Goal: Task Accomplishment & Management: Use online tool/utility

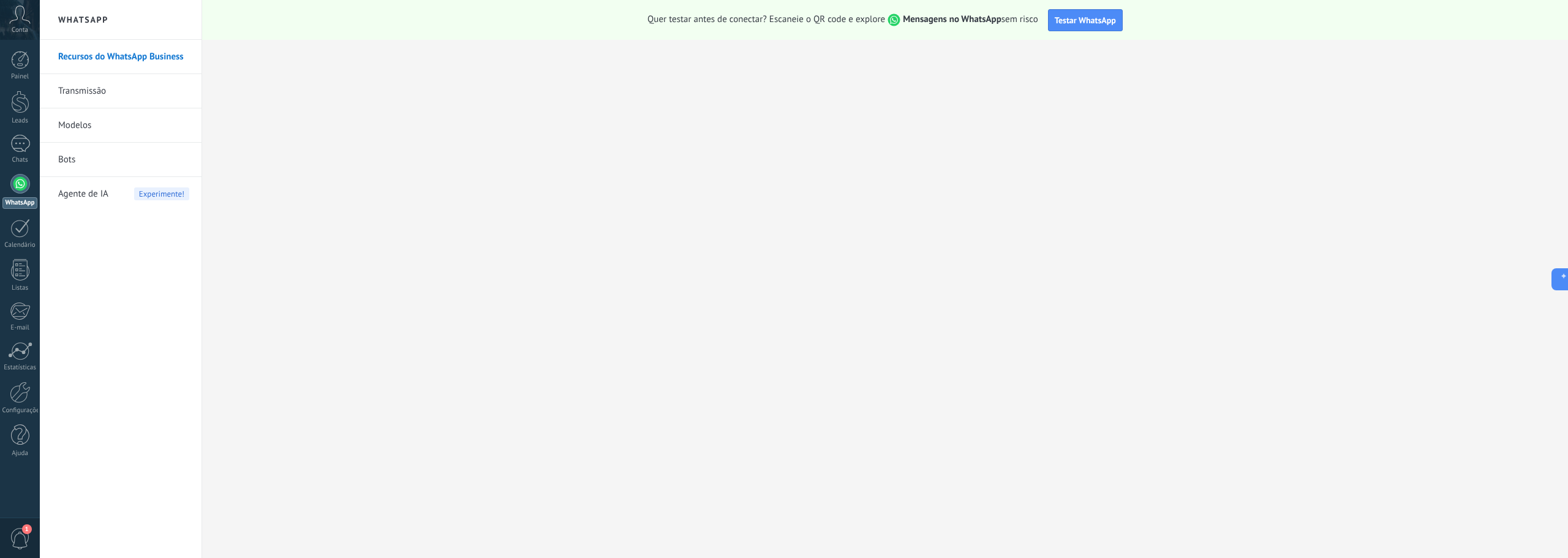
click at [86, 163] on link "Bots" at bounding box center [124, 160] width 131 height 34
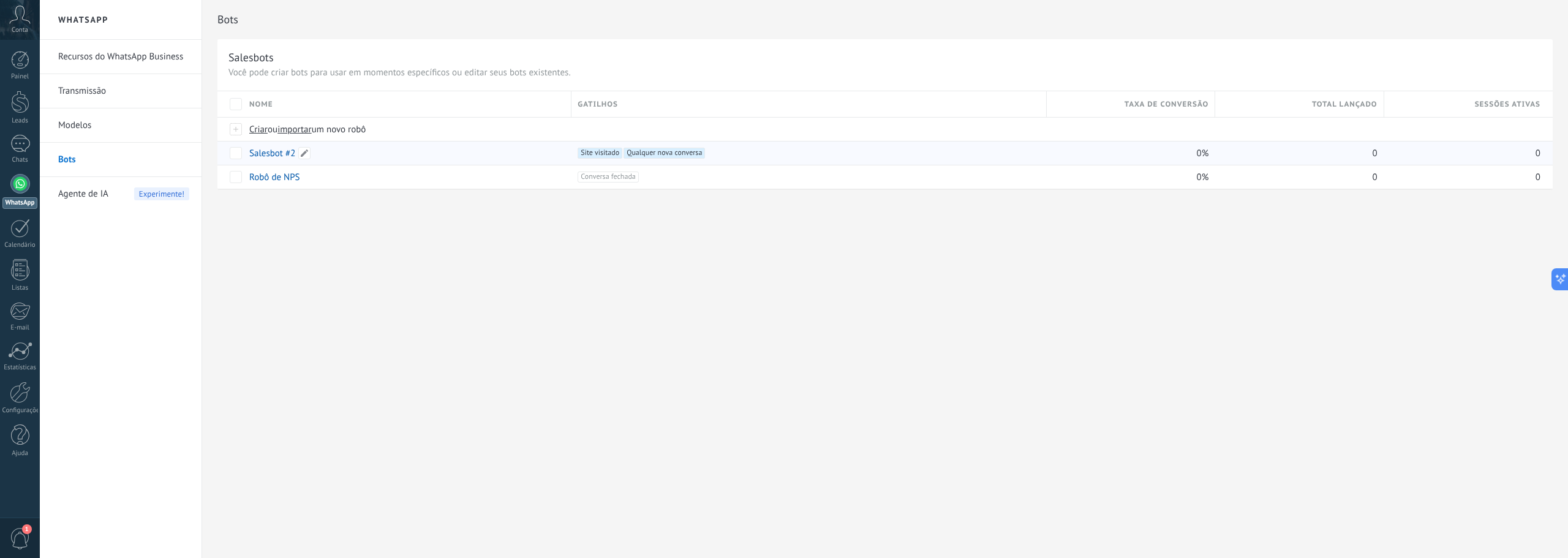
click at [269, 154] on link "Salesbot #2" at bounding box center [272, 153] width 46 height 12
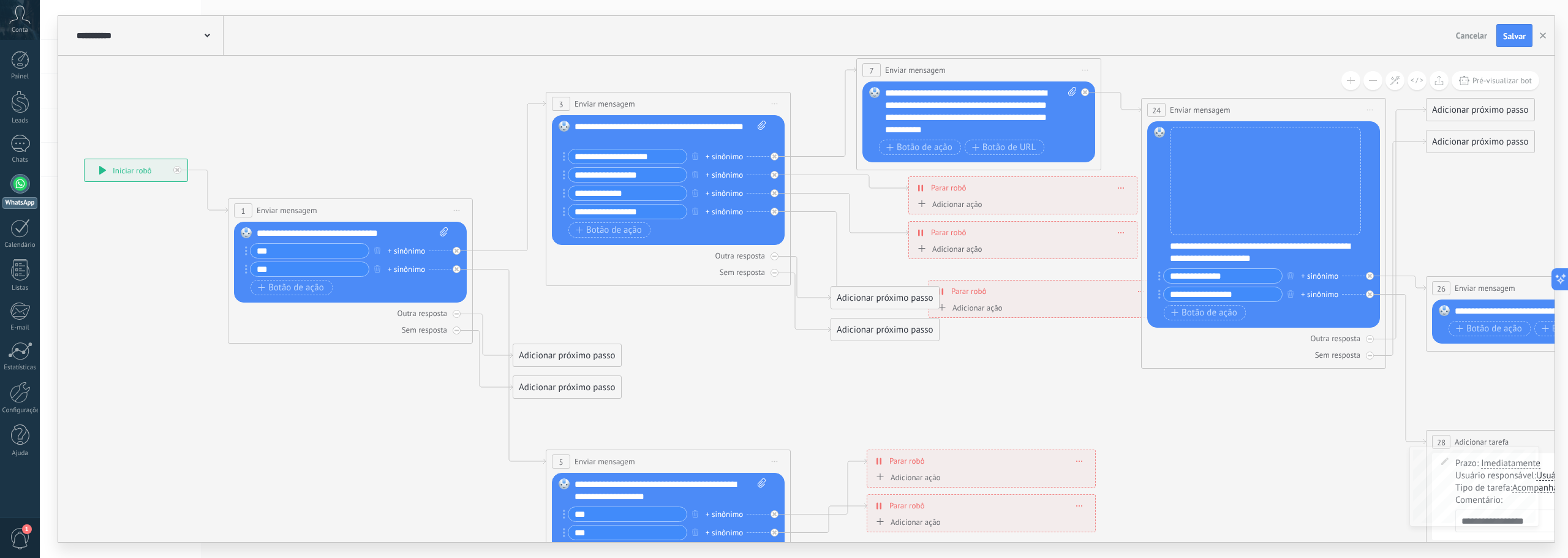
drag, startPoint x: 988, startPoint y: 346, endPoint x: 745, endPoint y: 362, distance: 243.5
click at [743, 368] on icon at bounding box center [1011, 360] width 2468 height 1216
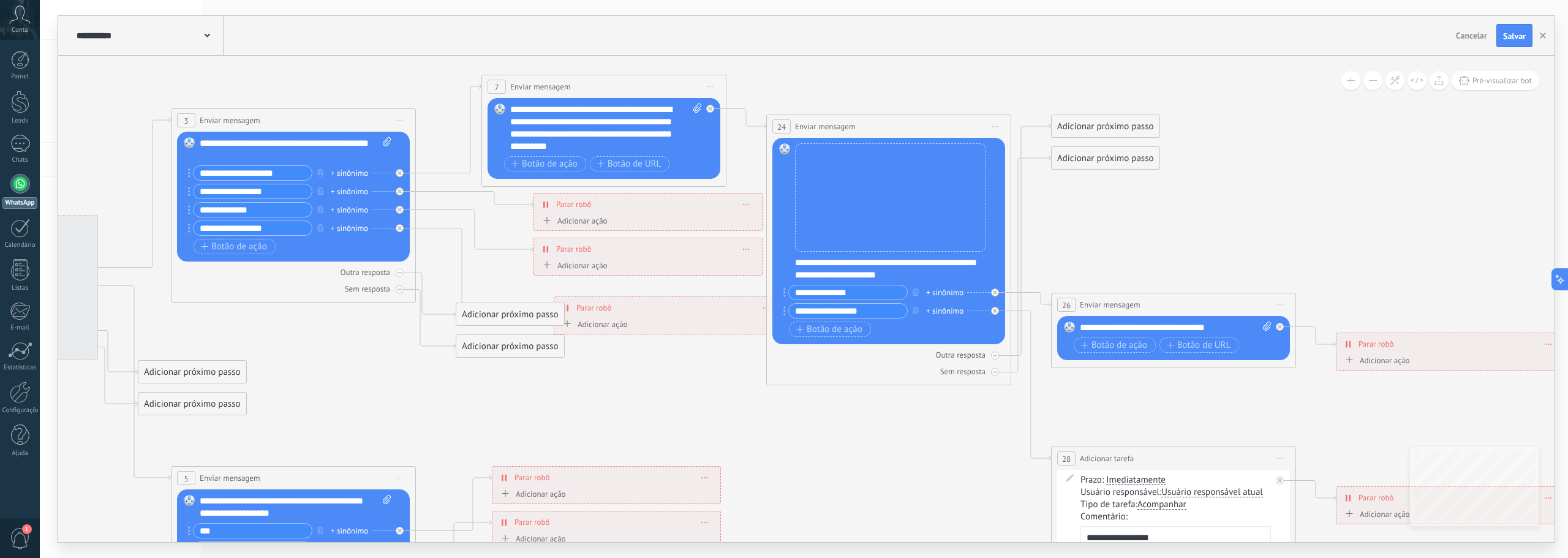
drag, startPoint x: 1068, startPoint y: 376, endPoint x: 998, endPoint y: 403, distance: 75.0
click at [998, 403] on icon at bounding box center [637, 376] width 2468 height 1216
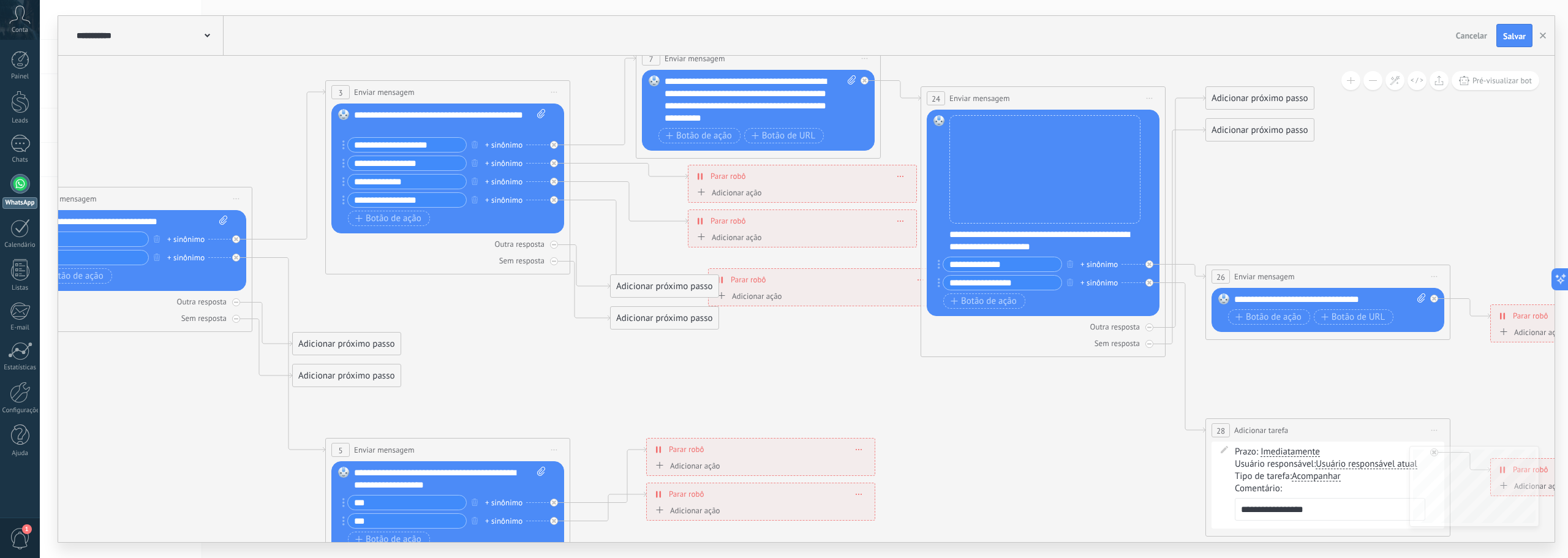
drag, startPoint x: 676, startPoint y: 375, endPoint x: 844, endPoint y: 368, distance: 168.1
click at [874, 372] on icon at bounding box center [791, 348] width 2468 height 1216
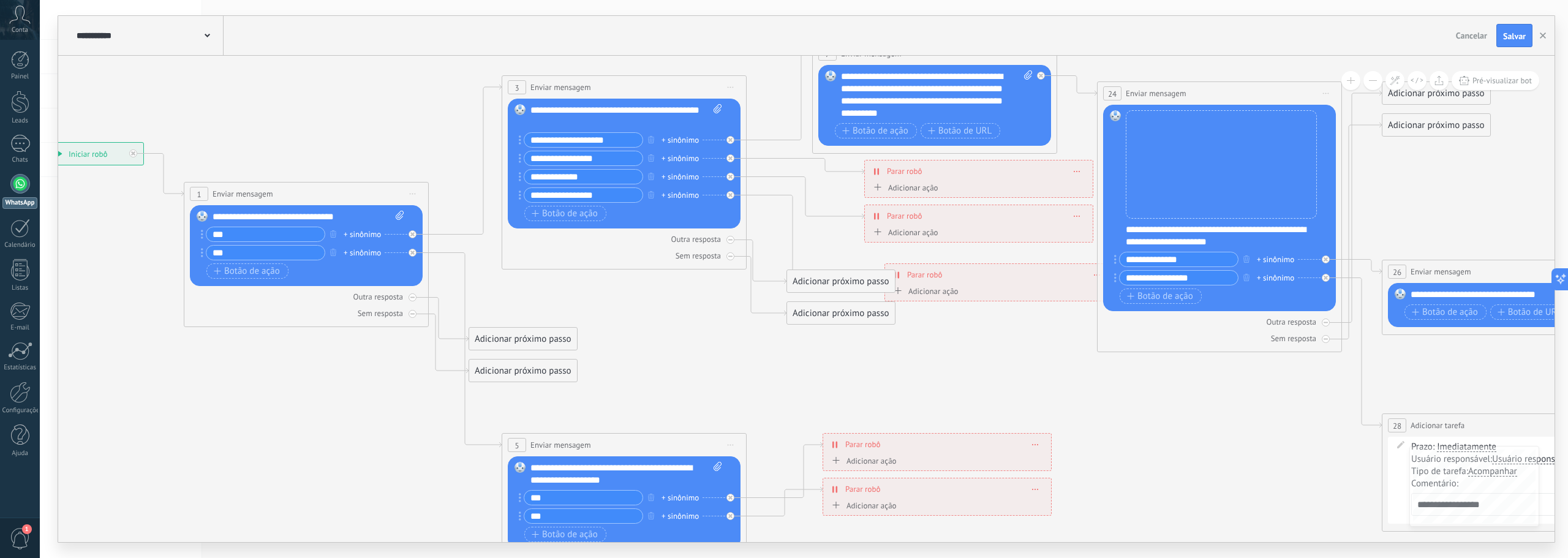
click at [790, 344] on icon at bounding box center [967, 343] width 2468 height 1216
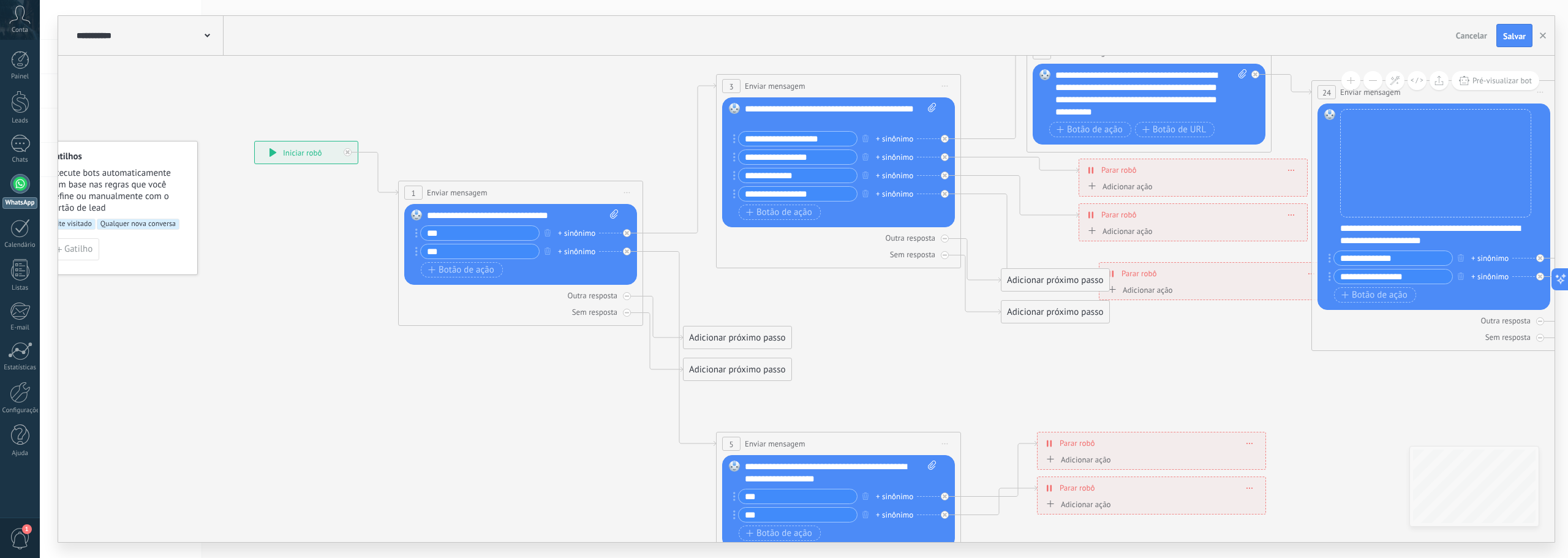
drag, startPoint x: 704, startPoint y: 332, endPoint x: 900, endPoint y: 347, distance: 196.6
click at [900, 347] on icon at bounding box center [1182, 342] width 2468 height 1216
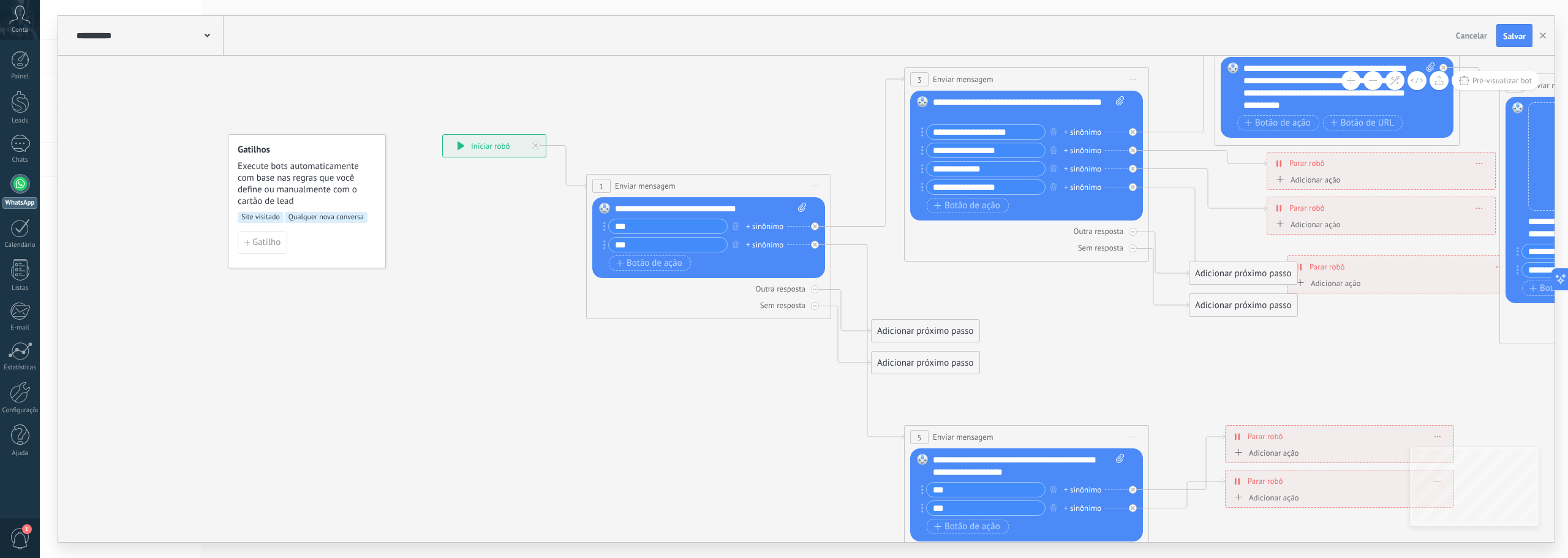
drag, startPoint x: 381, startPoint y: 375, endPoint x: 512, endPoint y: 368, distance: 131.2
click at [512, 368] on icon at bounding box center [1370, 336] width 2468 height 1216
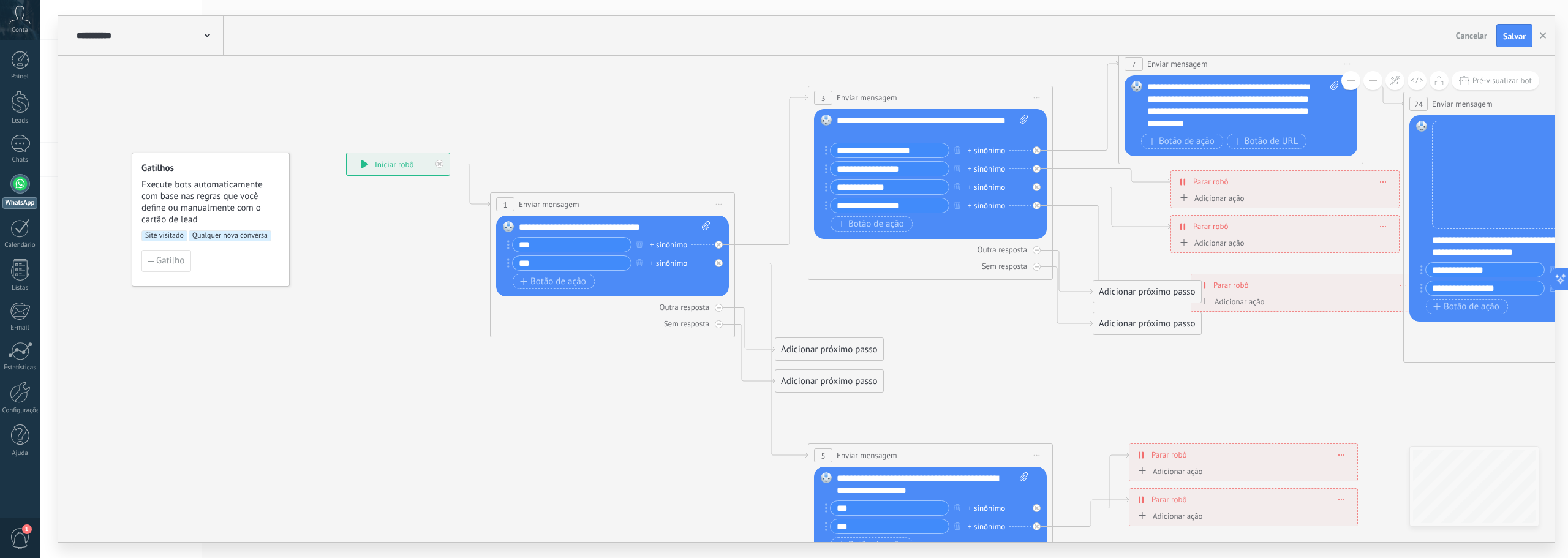
drag, startPoint x: 469, startPoint y: 377, endPoint x: 372, endPoint y: 396, distance: 98.8
click at [372, 396] on icon at bounding box center [1273, 353] width 2468 height 1216
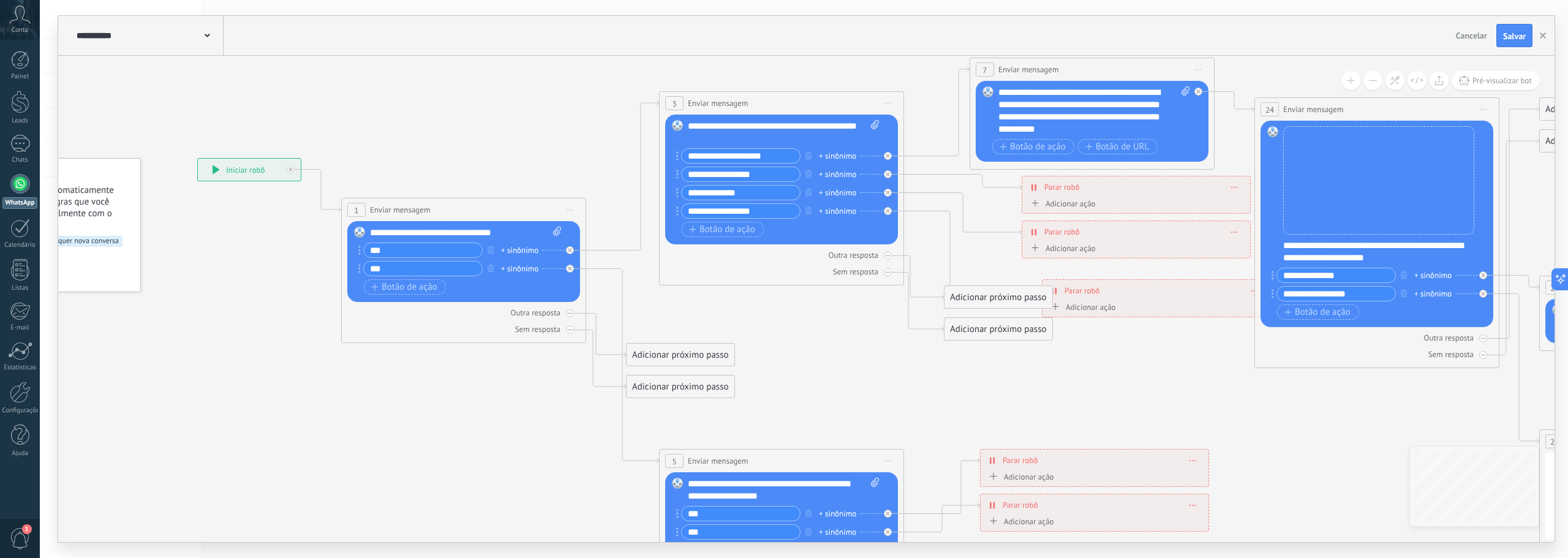
drag, startPoint x: 701, startPoint y: 419, endPoint x: 558, endPoint y: 420, distance: 143.0
click at [551, 421] on icon at bounding box center [1125, 359] width 2468 height 1216
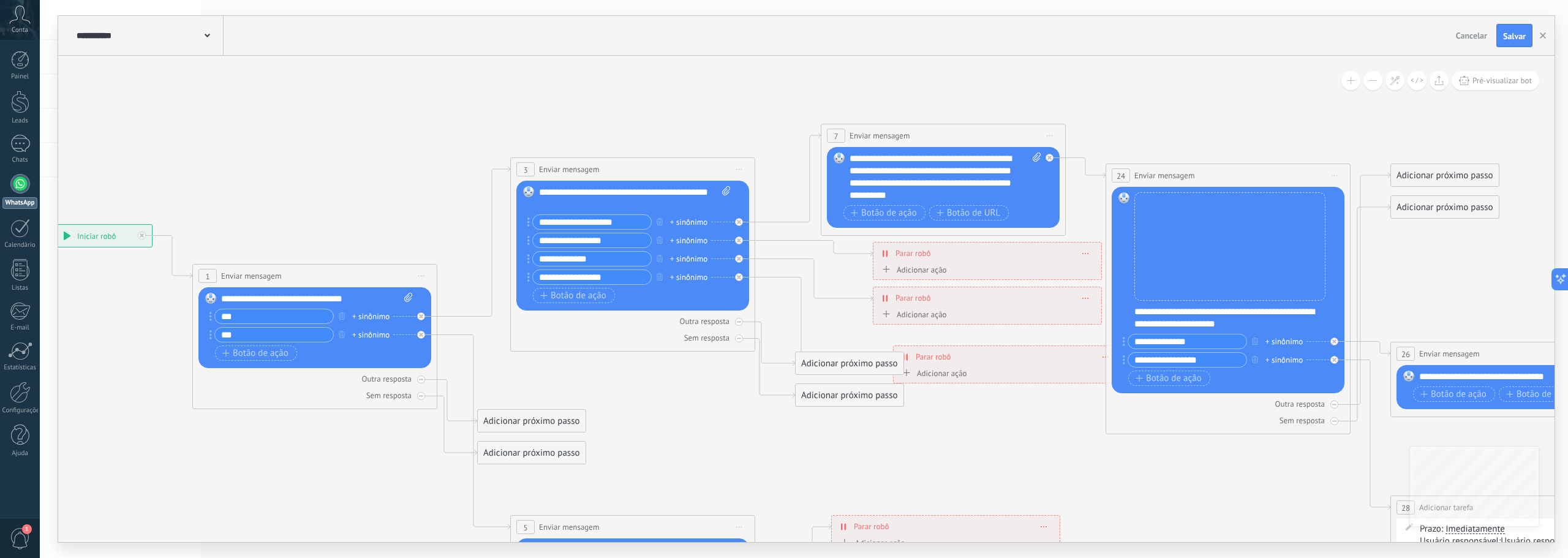
drag, startPoint x: 874, startPoint y: 351, endPoint x: 725, endPoint y: 420, distance: 164.2
click at [725, 420] on icon at bounding box center [976, 426] width 2468 height 1216
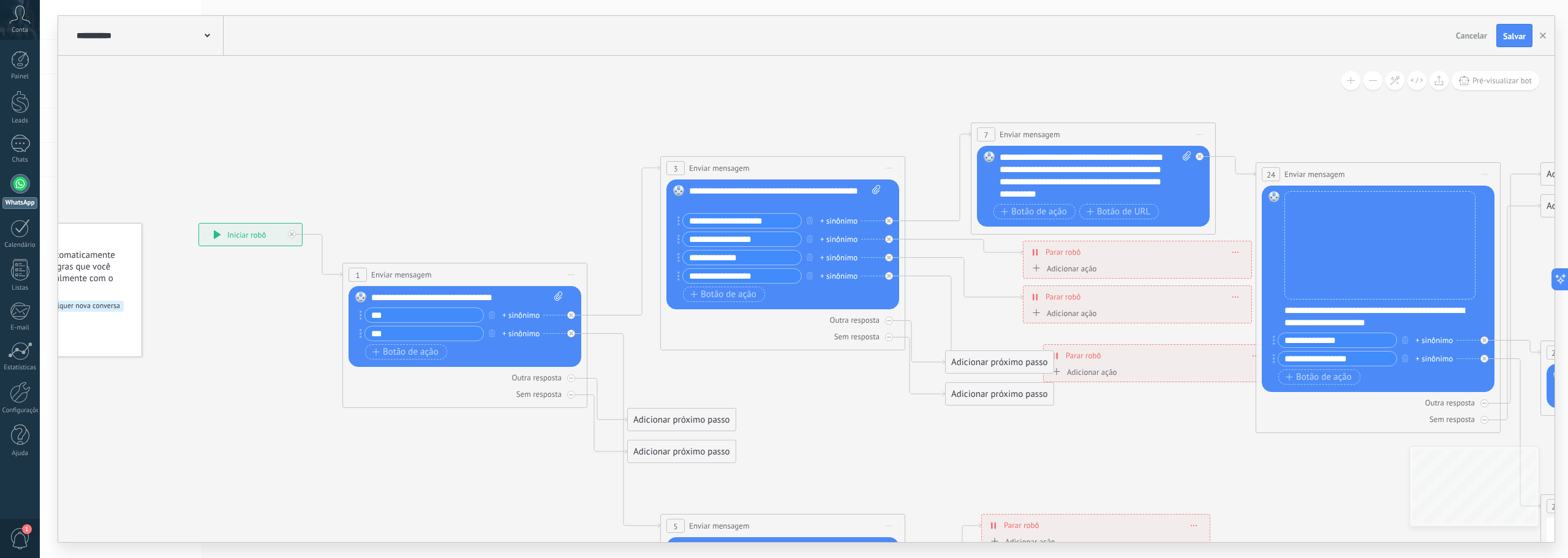
drag, startPoint x: 520, startPoint y: 116, endPoint x: 676, endPoint y: 113, distance: 156.0
click at [676, 113] on icon at bounding box center [1126, 424] width 2468 height 1216
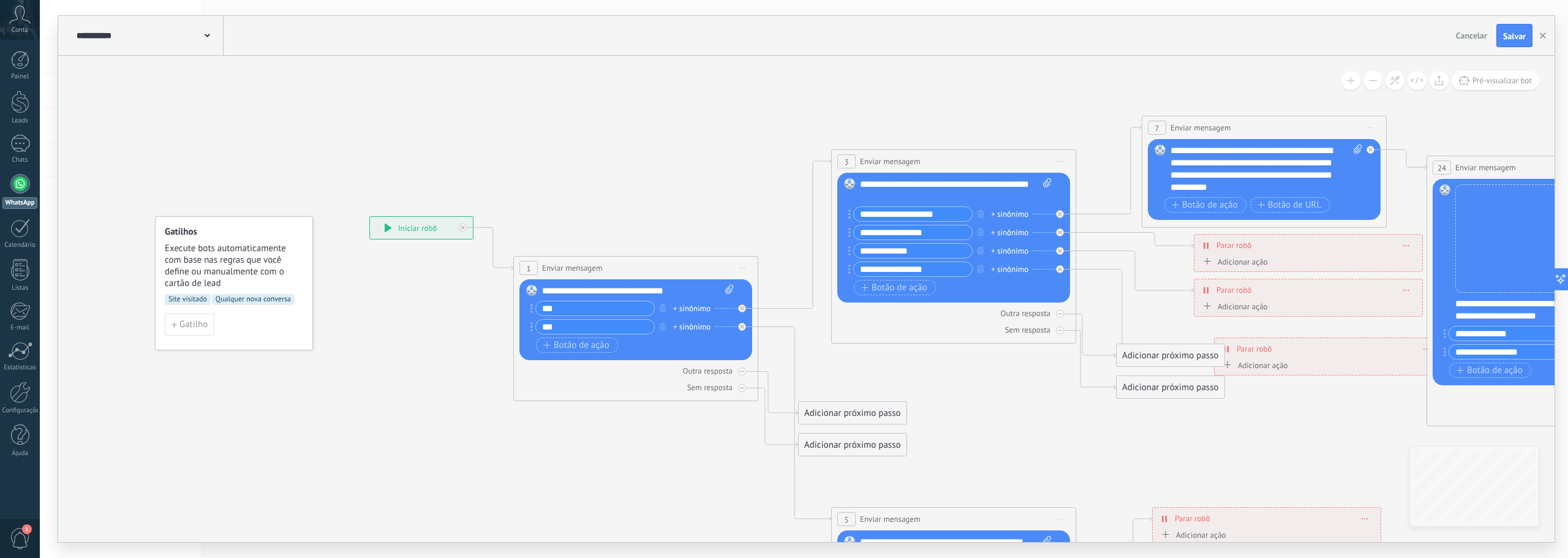
drag, startPoint x: 404, startPoint y: 154, endPoint x: 569, endPoint y: 150, distance: 165.0
click at [569, 150] on icon at bounding box center [1297, 417] width 2468 height 1216
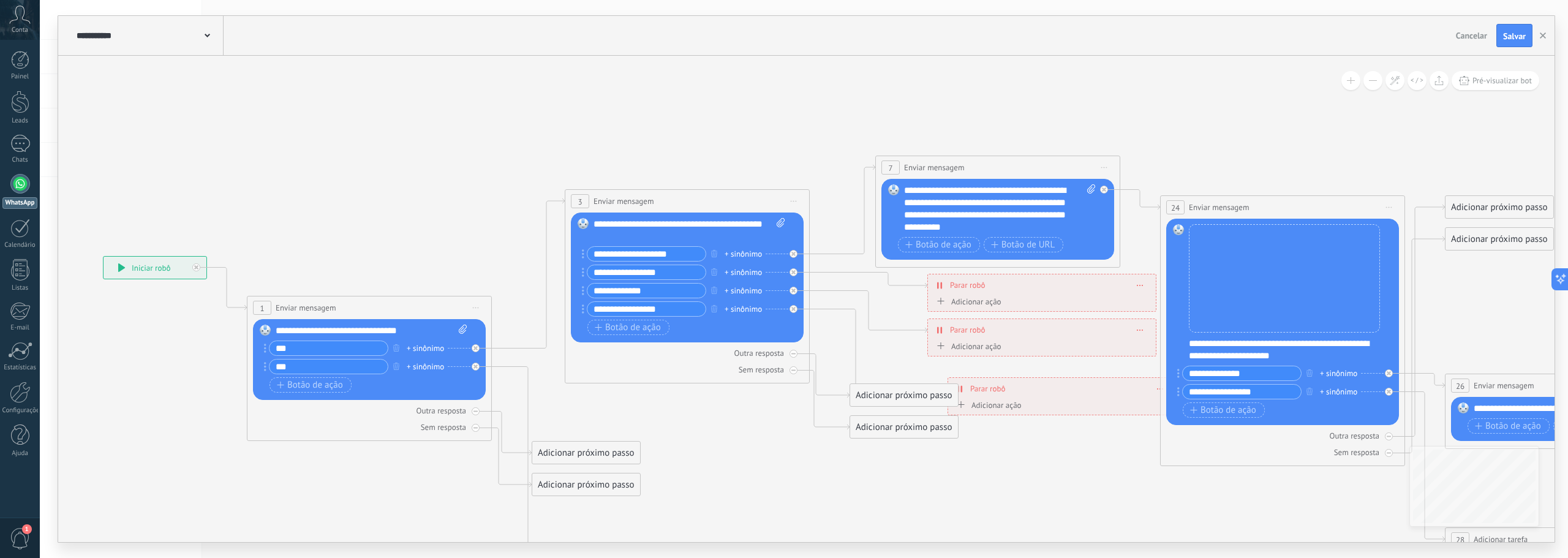
drag, startPoint x: 880, startPoint y: 103, endPoint x: 614, endPoint y: 144, distance: 269.1
click at [614, 144] on icon at bounding box center [1031, 458] width 2468 height 1216
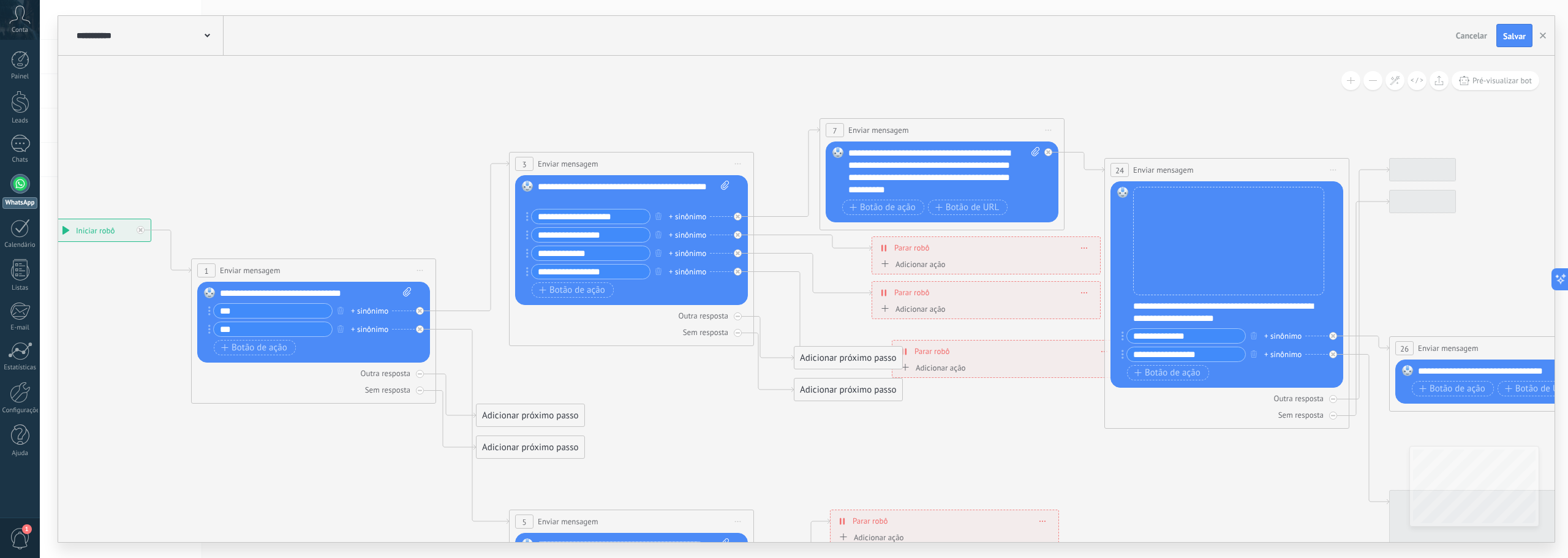
drag, startPoint x: 409, startPoint y: 264, endPoint x: 353, endPoint y: 109, distance: 164.8
click at [353, 109] on icon at bounding box center [975, 420] width 2468 height 1216
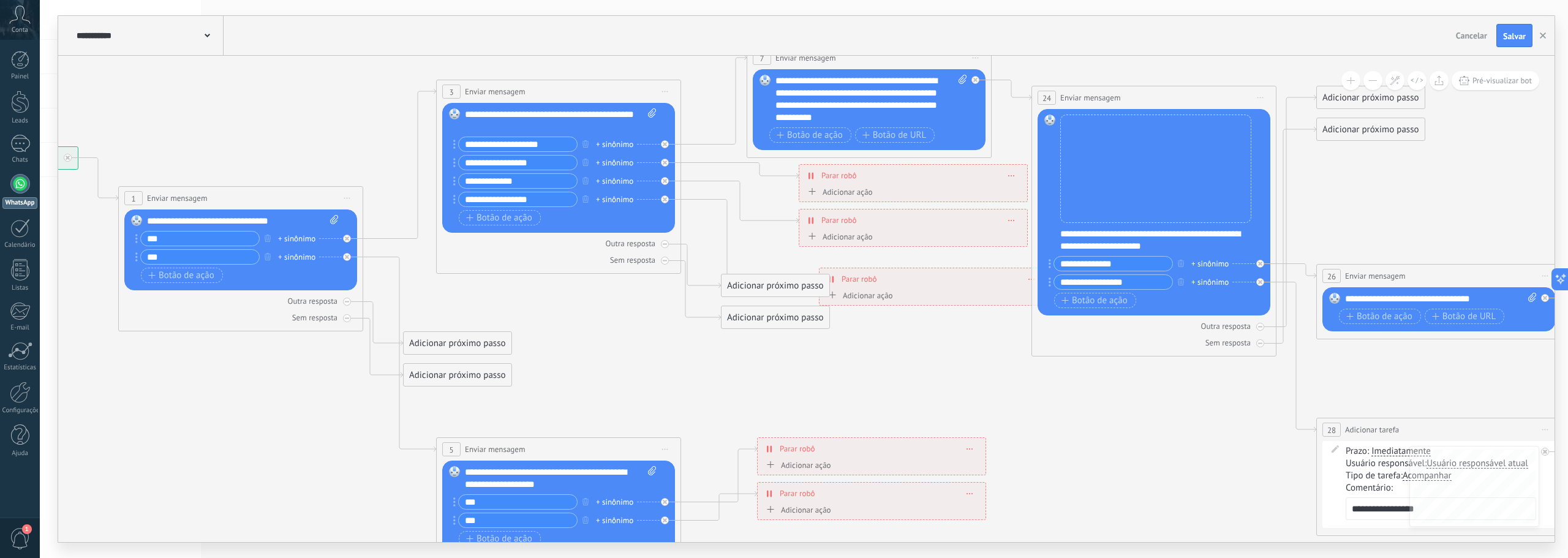
drag, startPoint x: 1052, startPoint y: 455, endPoint x: 979, endPoint y: 382, distance: 103.2
click at [979, 382] on icon at bounding box center [902, 347] width 2468 height 1216
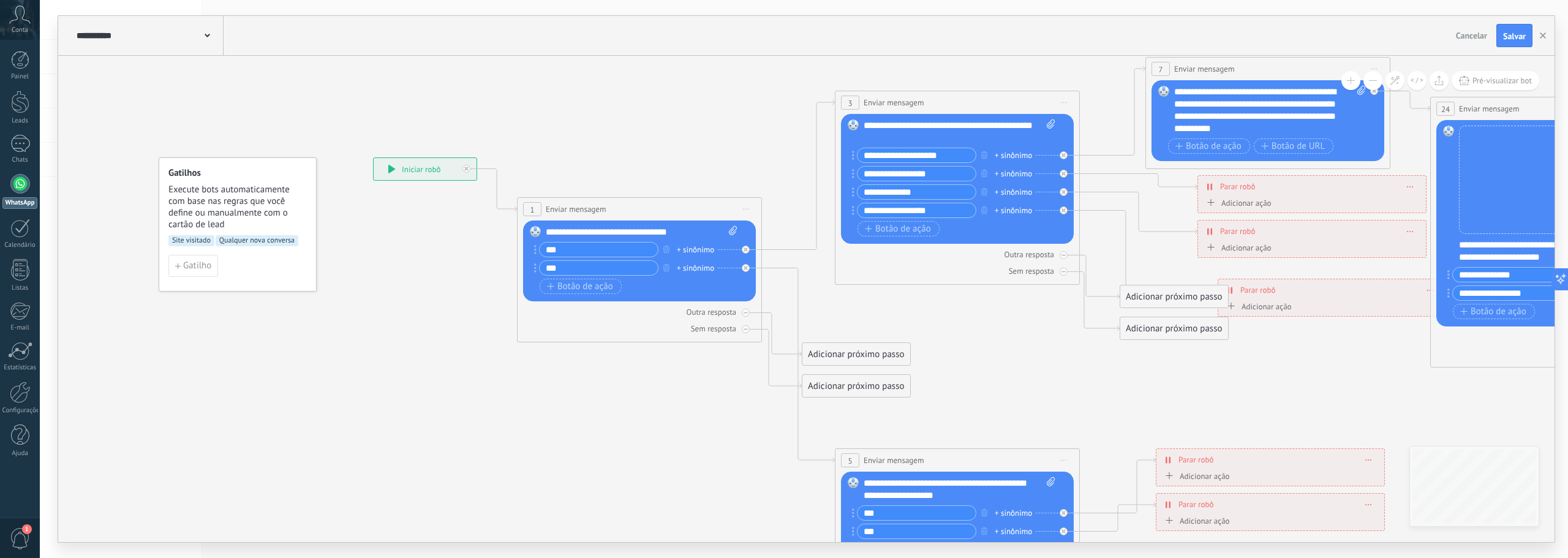
drag, startPoint x: 269, startPoint y: 407, endPoint x: 670, endPoint y: 419, distance: 401.2
click at [670, 419] on icon at bounding box center [1301, 359] width 2468 height 1216
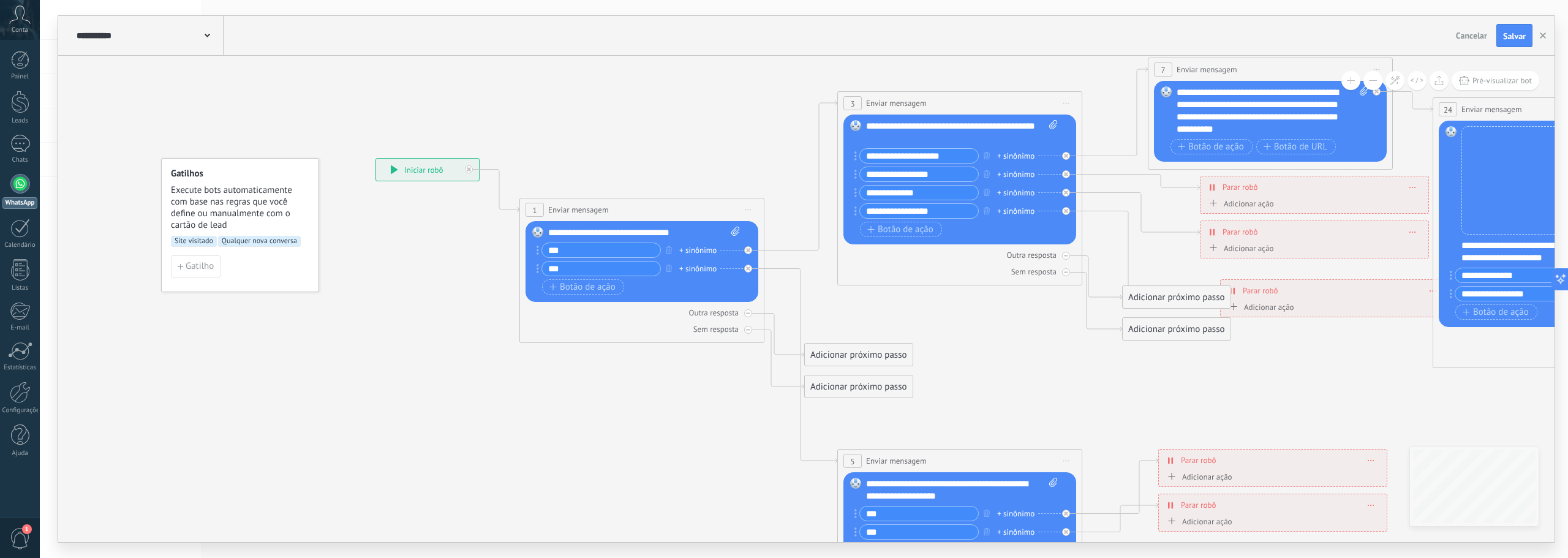
drag, startPoint x: 382, startPoint y: 350, endPoint x: 401, endPoint y: 355, distance: 19.6
click at [401, 355] on icon at bounding box center [1303, 359] width 2468 height 1216
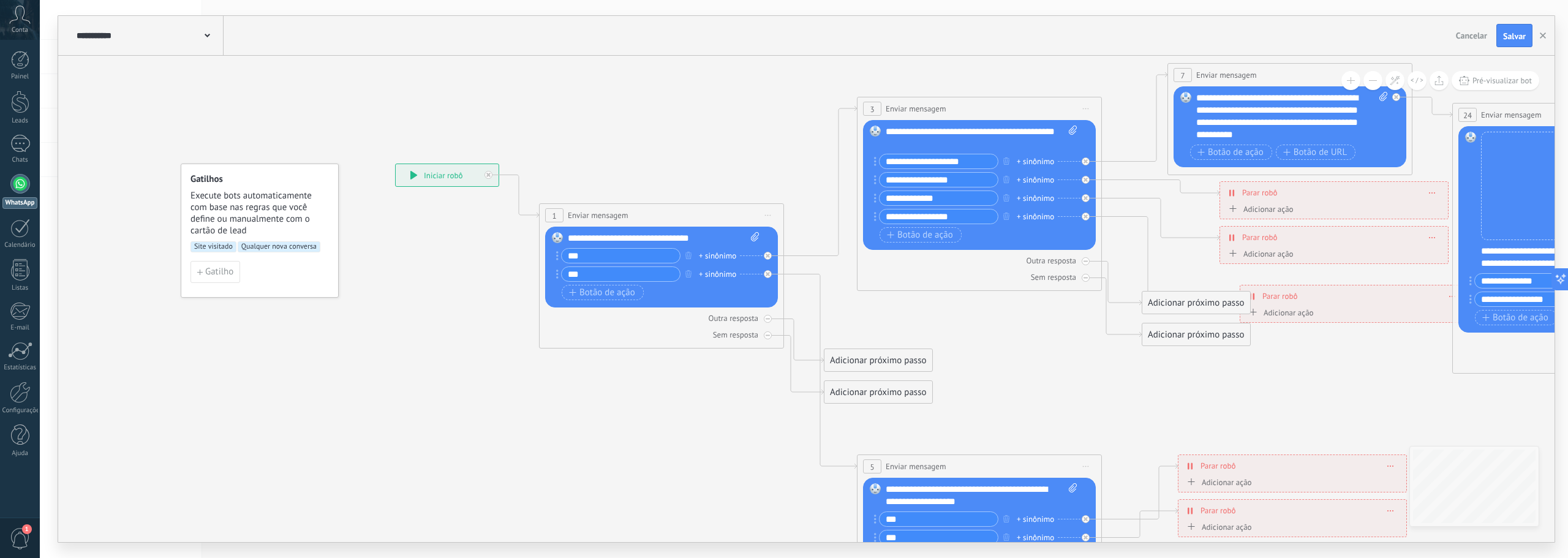
click at [234, 231] on span "Execute bots automaticamente com base nas regras que você define ou manualmente…" at bounding box center [260, 213] width 140 height 47
click at [223, 275] on span "Gatilho" at bounding box center [220, 272] width 28 height 9
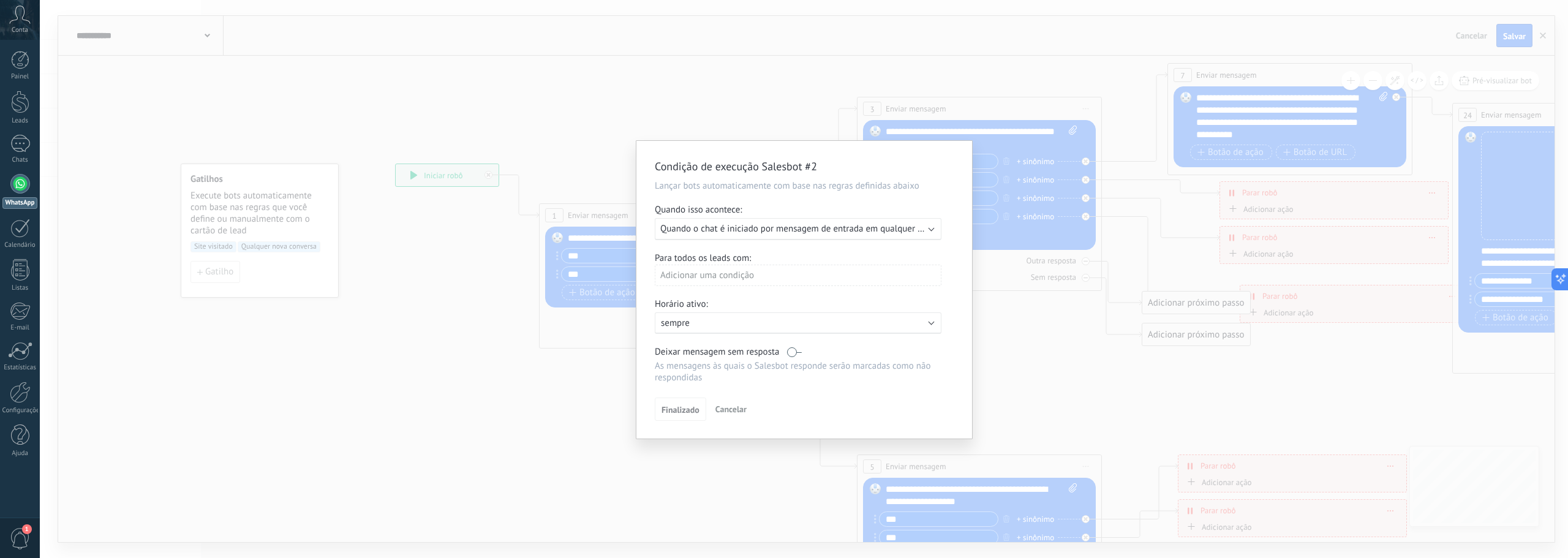
click at [927, 231] on div "Executar: Quando o chat é iniciado por mensagem de entrada em qualquer canal" at bounding box center [798, 229] width 287 height 22
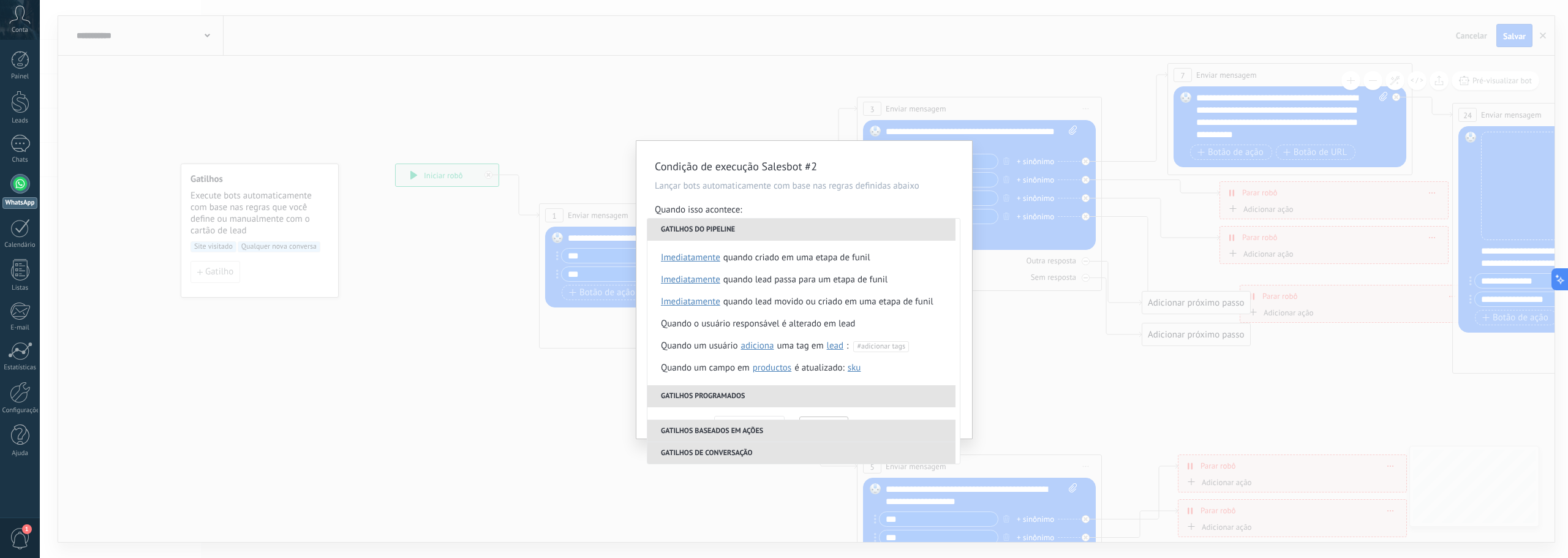
click at [566, 155] on div "Condição de execução Salesbot #2 Lançar bots automaticamente com base nas regra…" at bounding box center [803, 279] width 1528 height 558
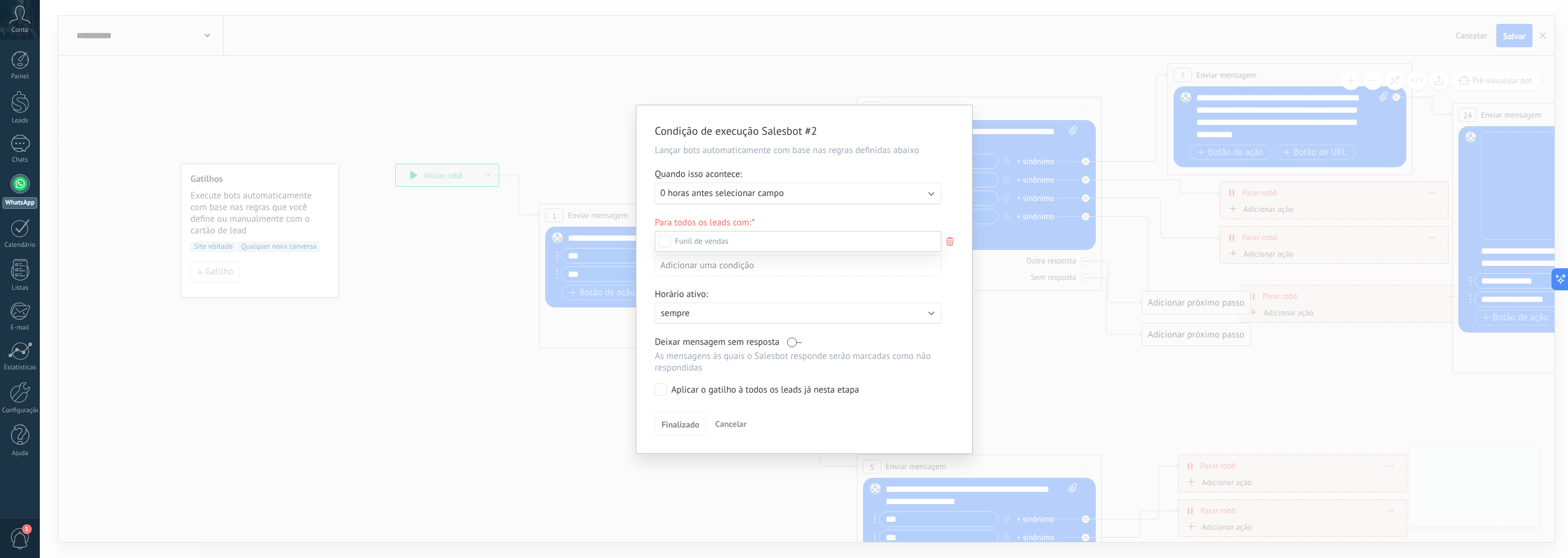
click at [725, 420] on div "Leads de entrada Contato inicial Discussões Tomada de decisão Discussão de cont…" at bounding box center [798, 393] width 287 height 325
click at [731, 426] on span "Cancelar" at bounding box center [731, 423] width 31 height 11
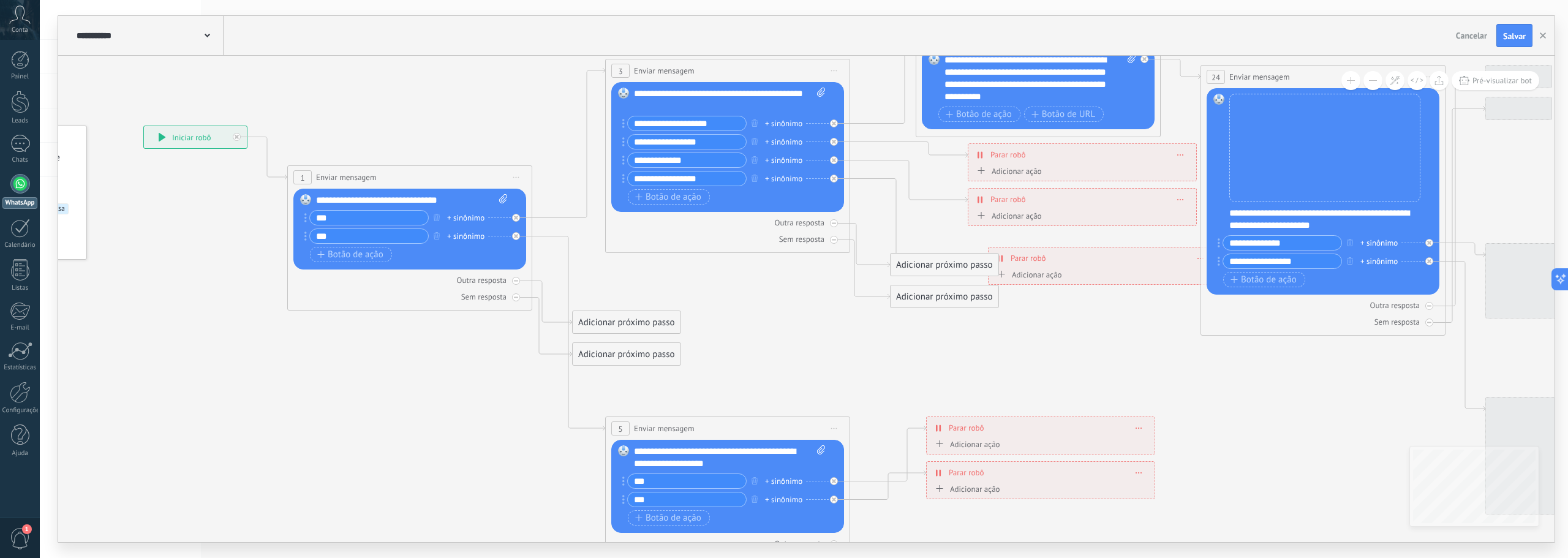
drag, startPoint x: 1114, startPoint y: 381, endPoint x: 903, endPoint y: 352, distance: 213.0
click at [903, 352] on icon at bounding box center [1071, 327] width 2468 height 1216
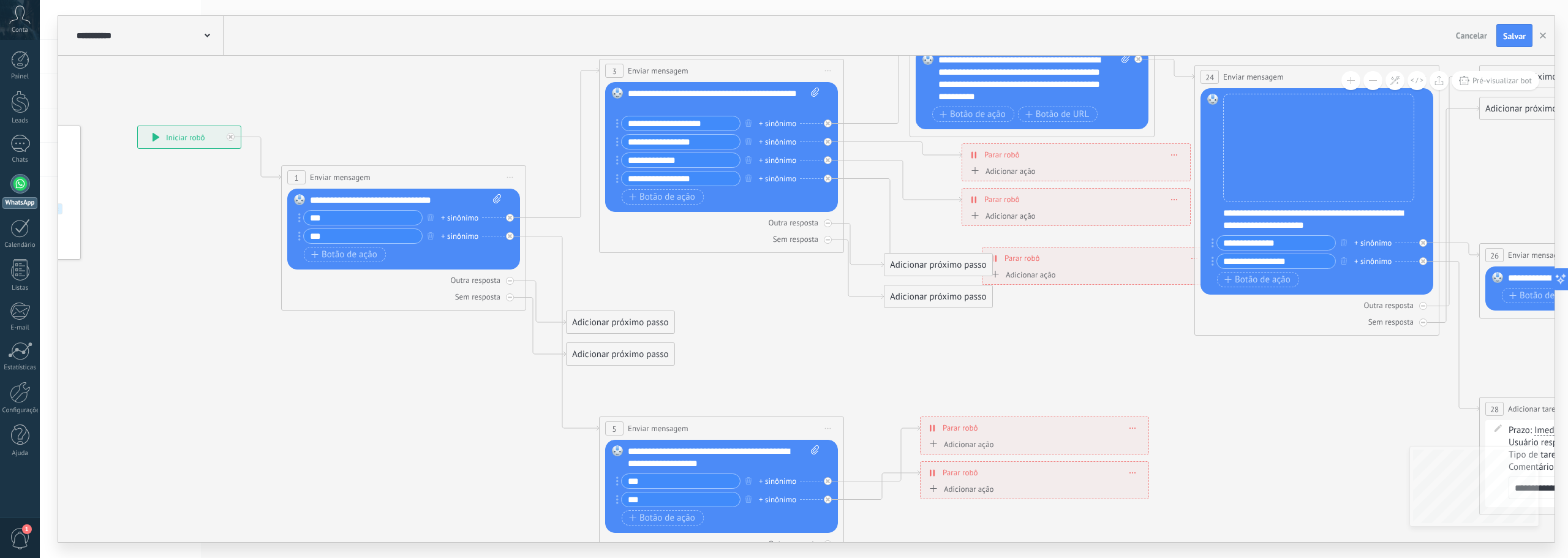
drag, startPoint x: 965, startPoint y: 347, endPoint x: 948, endPoint y: 341, distance: 18.0
click at [950, 347] on icon at bounding box center [1065, 327] width 2468 height 1216
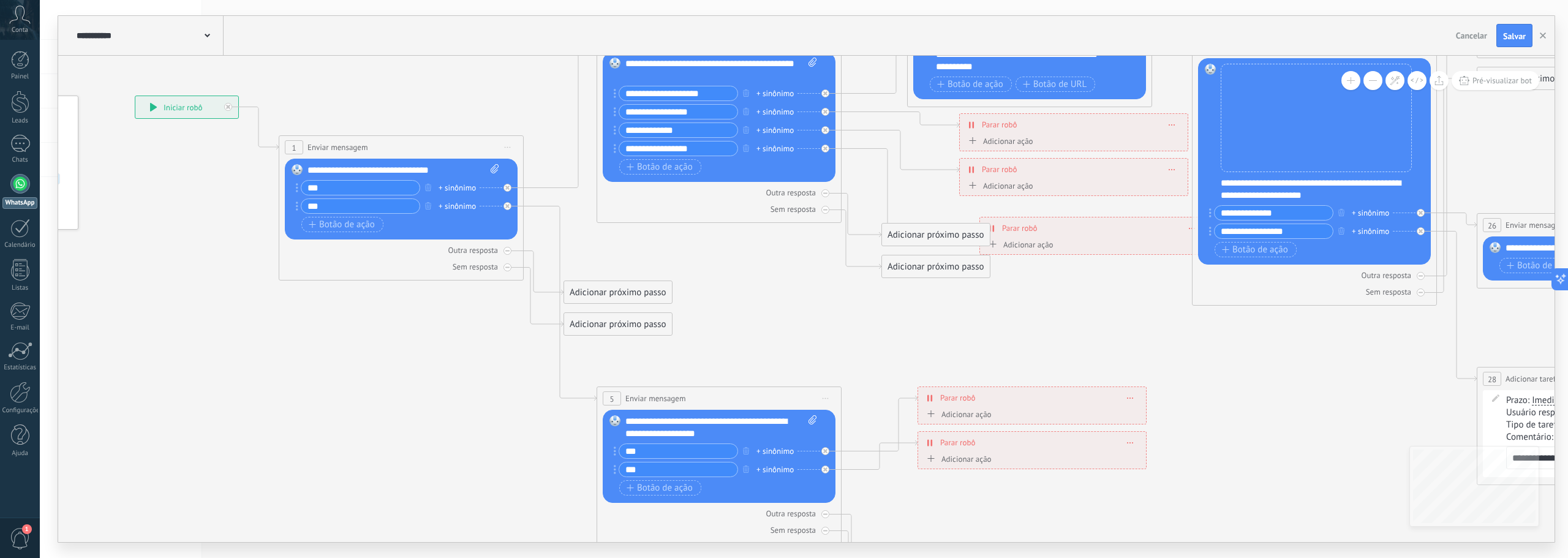
drag, startPoint x: 822, startPoint y: 370, endPoint x: 909, endPoint y: 276, distance: 128.1
click at [839, 333] on icon at bounding box center [1063, 297] width 2468 height 1216
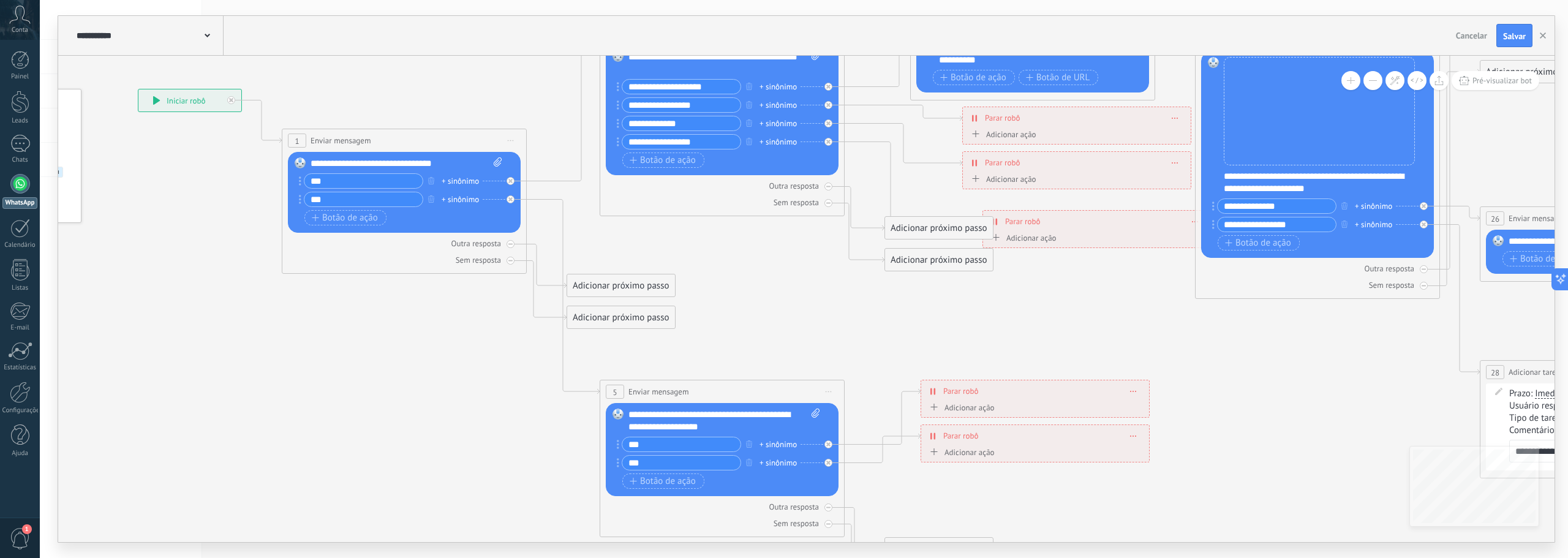
click at [924, 233] on div "Adicionar próximo passo" at bounding box center [938, 228] width 108 height 20
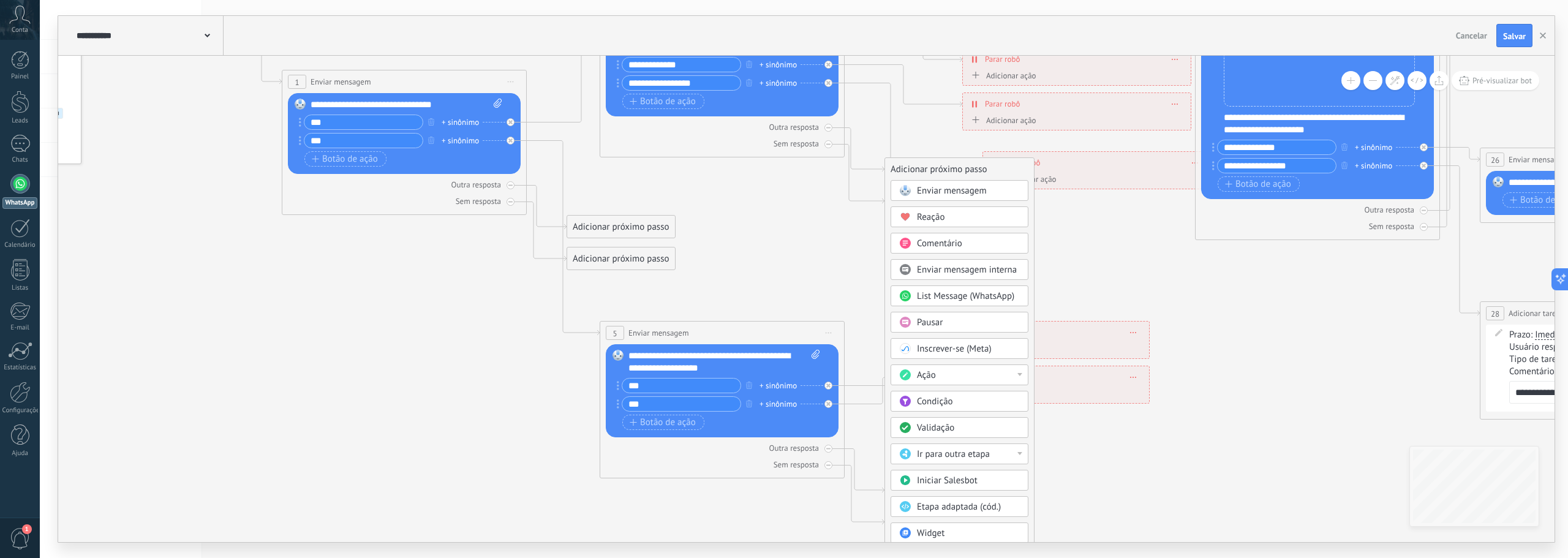
click at [1060, 285] on icon at bounding box center [1066, 231] width 2468 height 1216
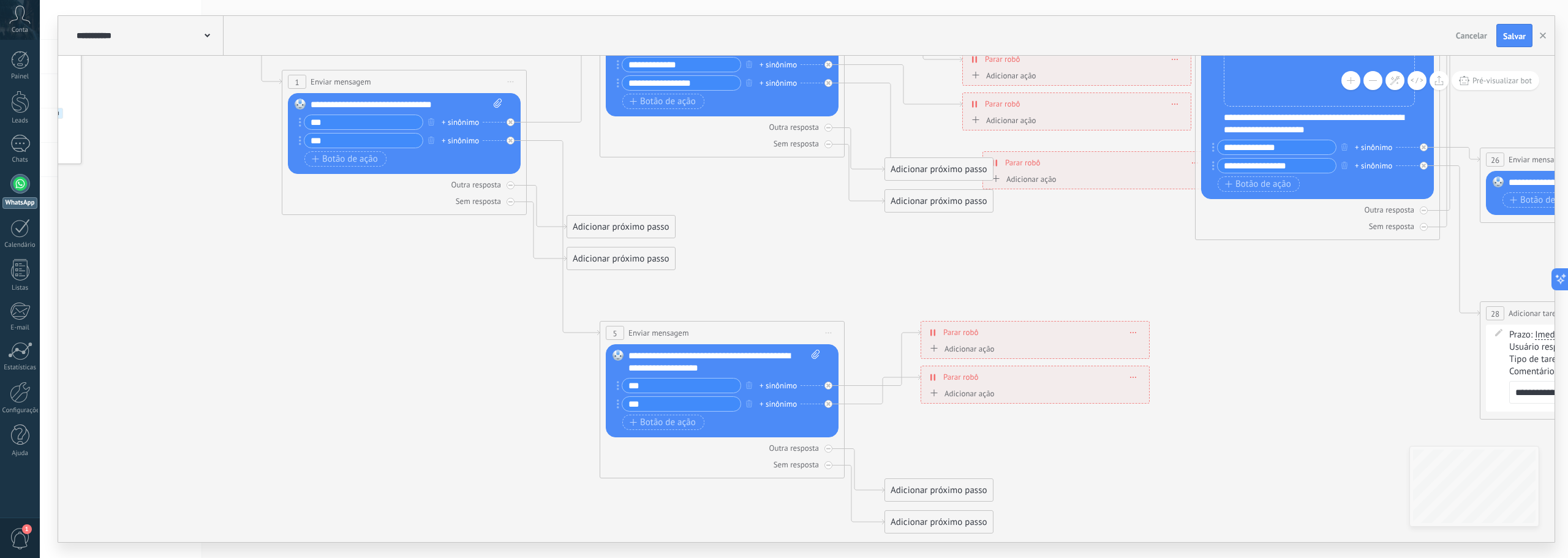
click at [1006, 102] on span "Parar robô" at bounding box center [1002, 104] width 35 height 12
click at [1174, 104] on icon at bounding box center [1175, 104] width 6 height 1
click at [988, 106] on span "Parar robô" at bounding box center [1002, 104] width 35 height 12
click at [1049, 272] on icon at bounding box center [1066, 231] width 2468 height 1216
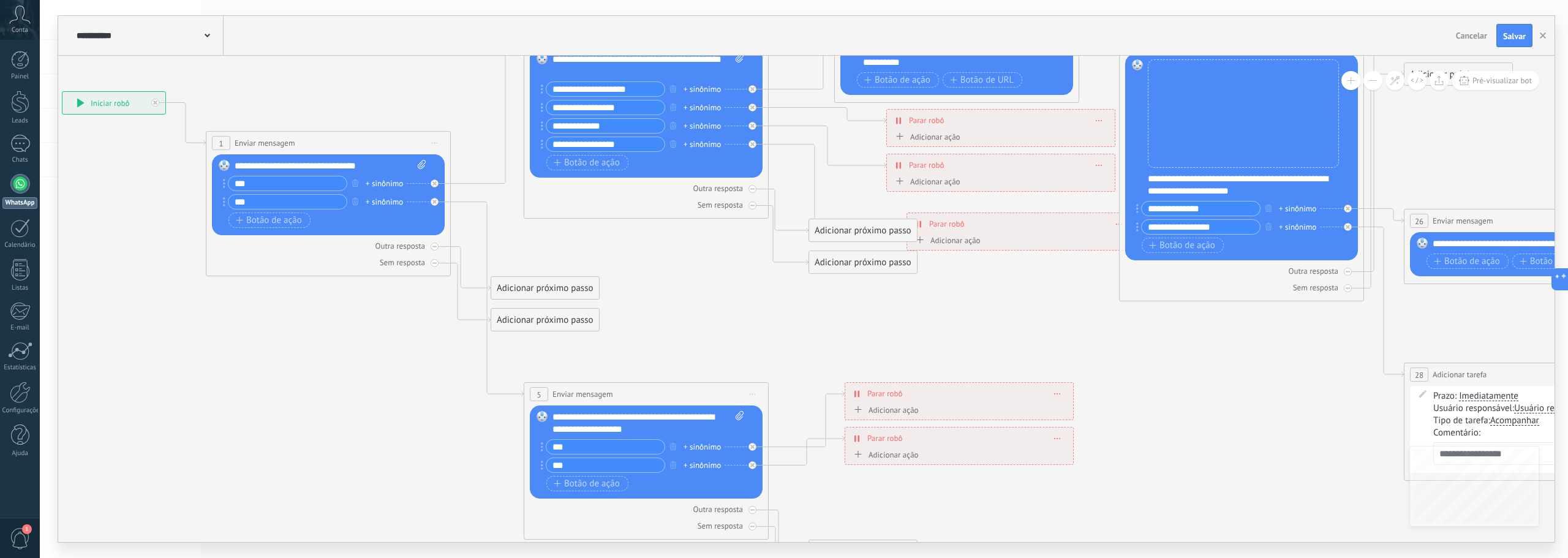
drag, startPoint x: 1136, startPoint y: 282, endPoint x: 1074, endPoint y: 331, distance: 79.0
click at [1074, 331] on icon at bounding box center [990, 292] width 2468 height 1216
click at [844, 229] on div "Adicionar próximo passo" at bounding box center [863, 230] width 108 height 20
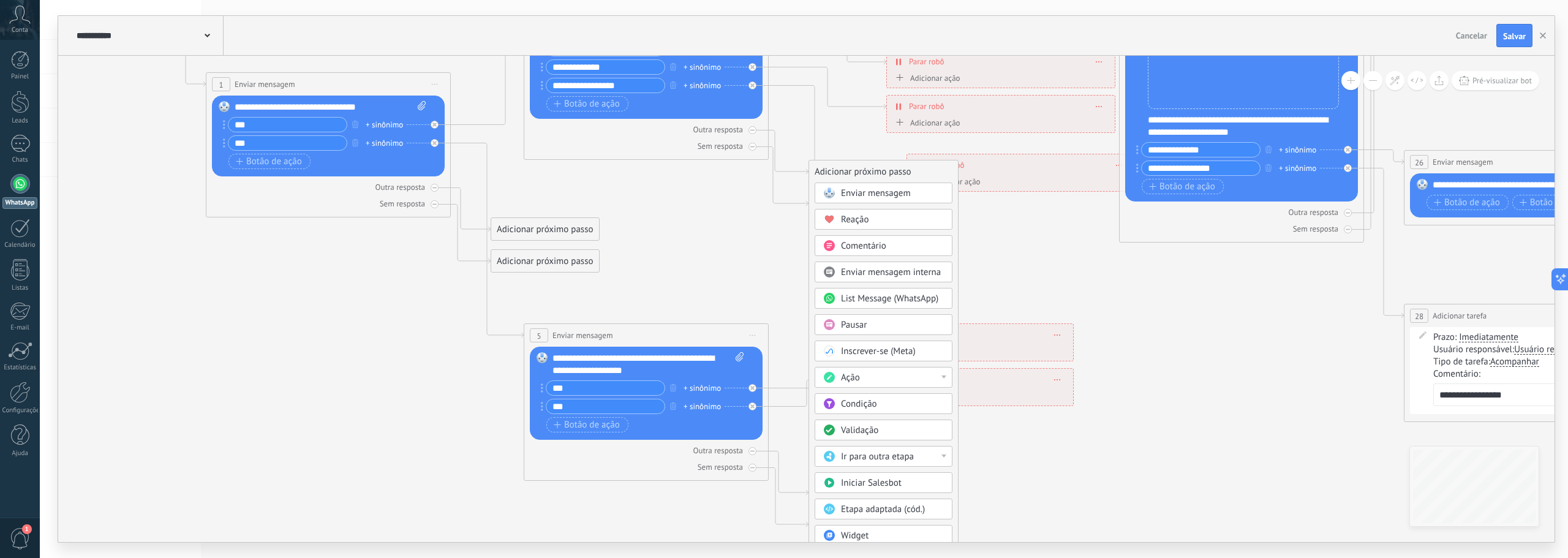
click at [941, 377] on div "Ação" at bounding box center [892, 378] width 103 height 12
click at [791, 185] on icon at bounding box center [990, 234] width 2468 height 1216
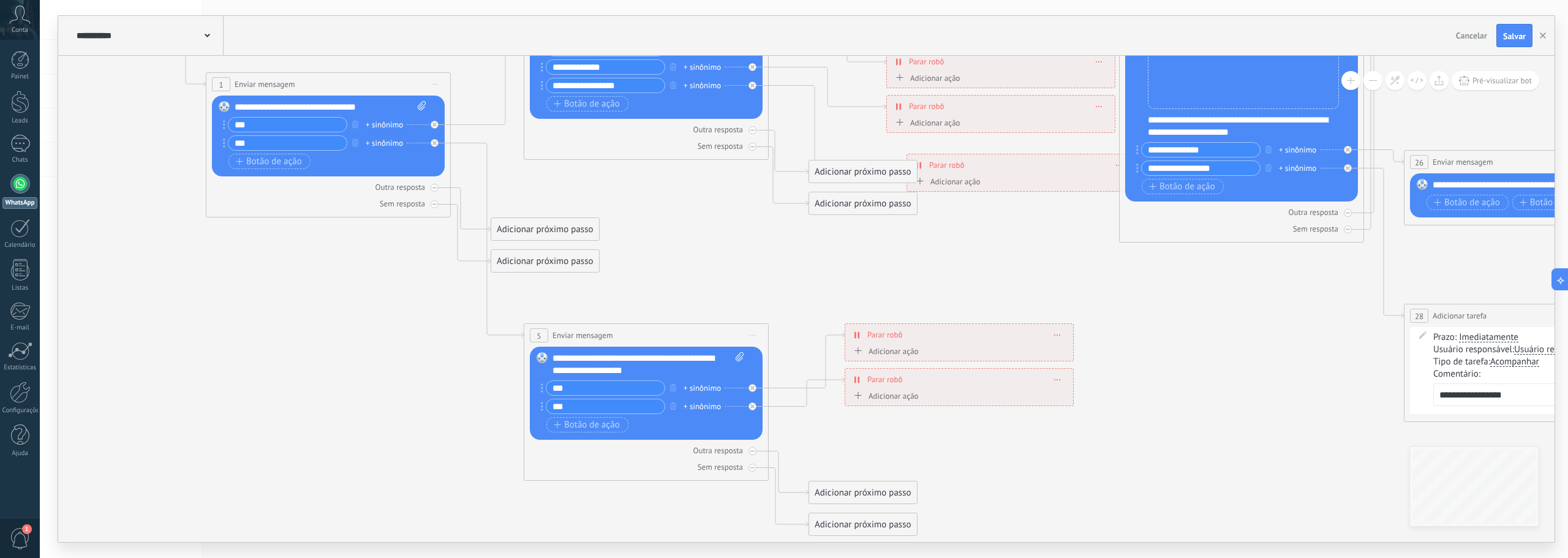
click at [860, 171] on div "Adicionar próximo passo" at bounding box center [863, 171] width 108 height 20
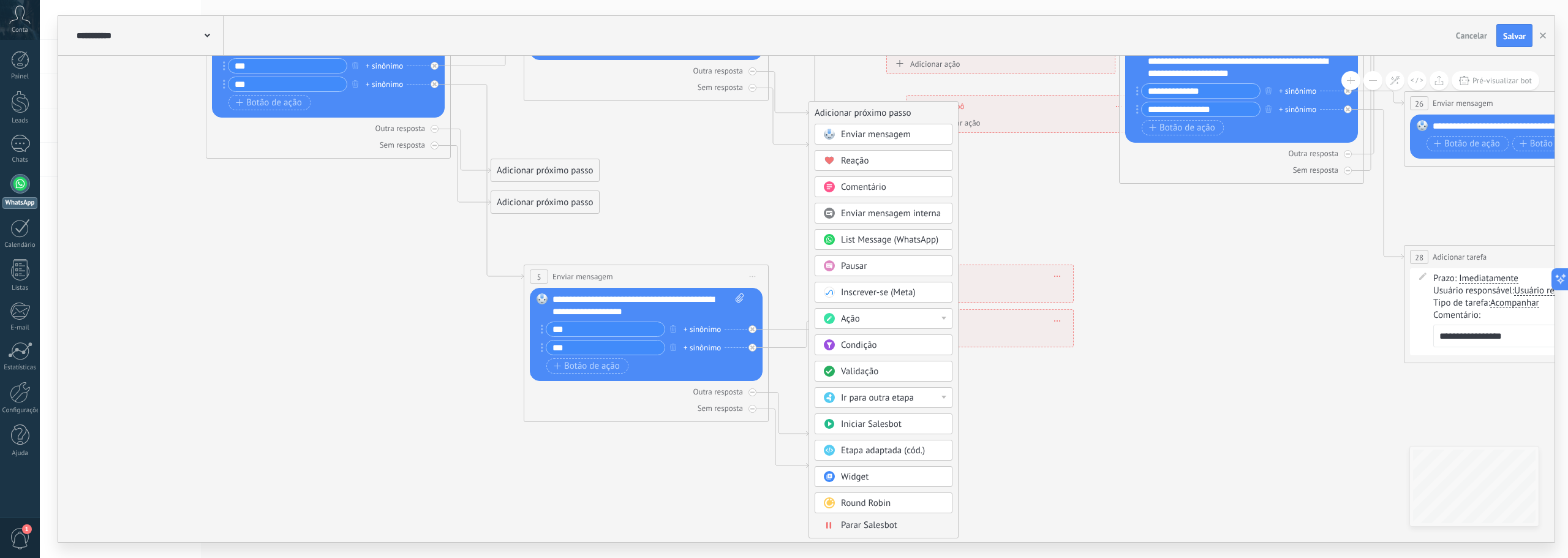
click at [943, 398] on div at bounding box center [944, 397] width 5 height 3
click at [781, 153] on icon at bounding box center [990, 175] width 2468 height 1216
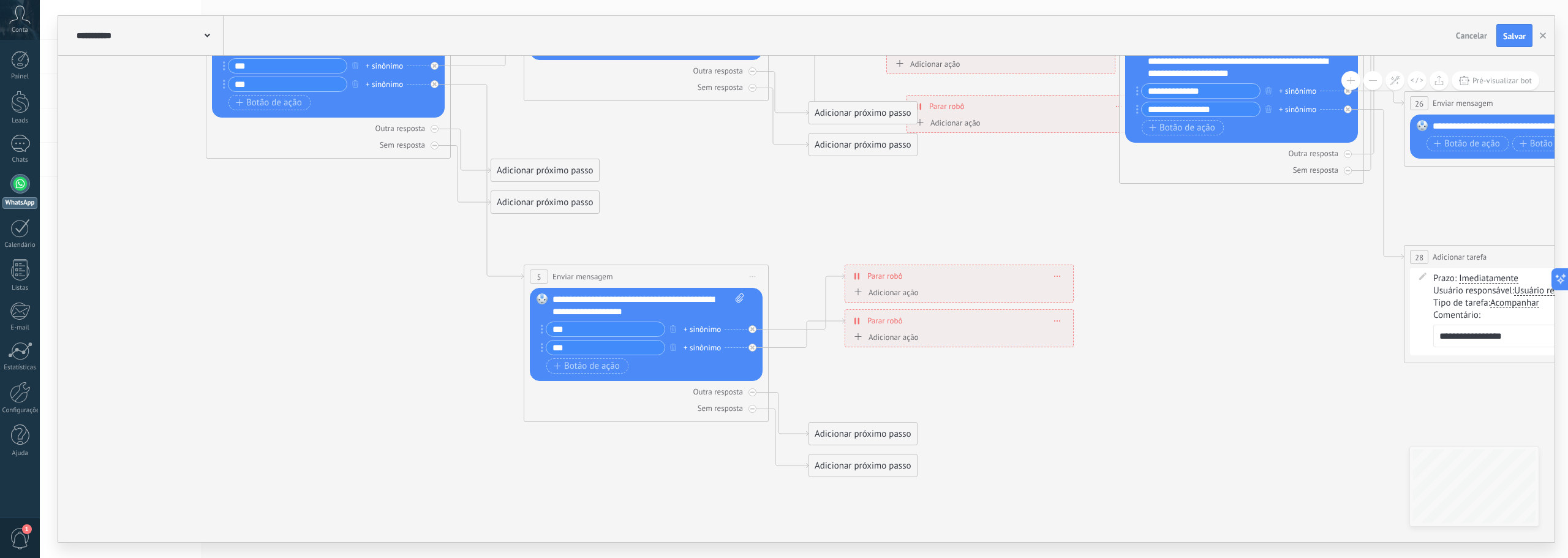
click at [842, 114] on div "Adicionar próximo passo" at bounding box center [863, 112] width 108 height 20
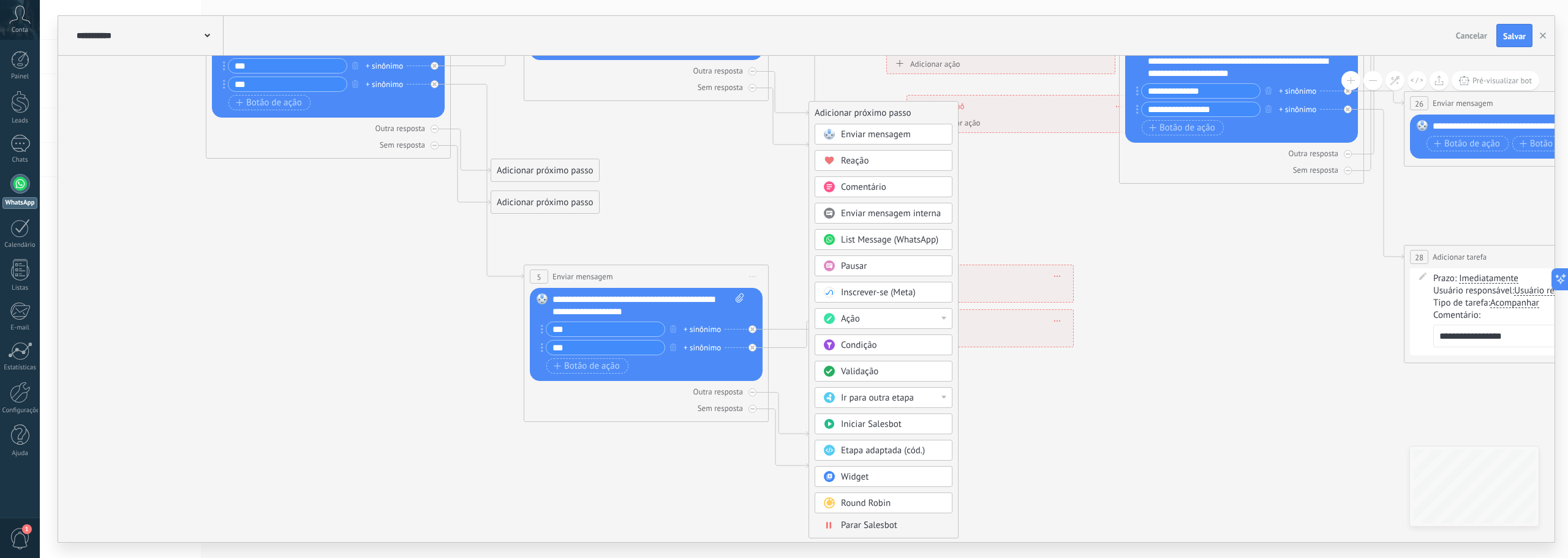
click at [944, 318] on div at bounding box center [944, 318] width 5 height 3
click at [791, 190] on icon at bounding box center [990, 175] width 2468 height 1216
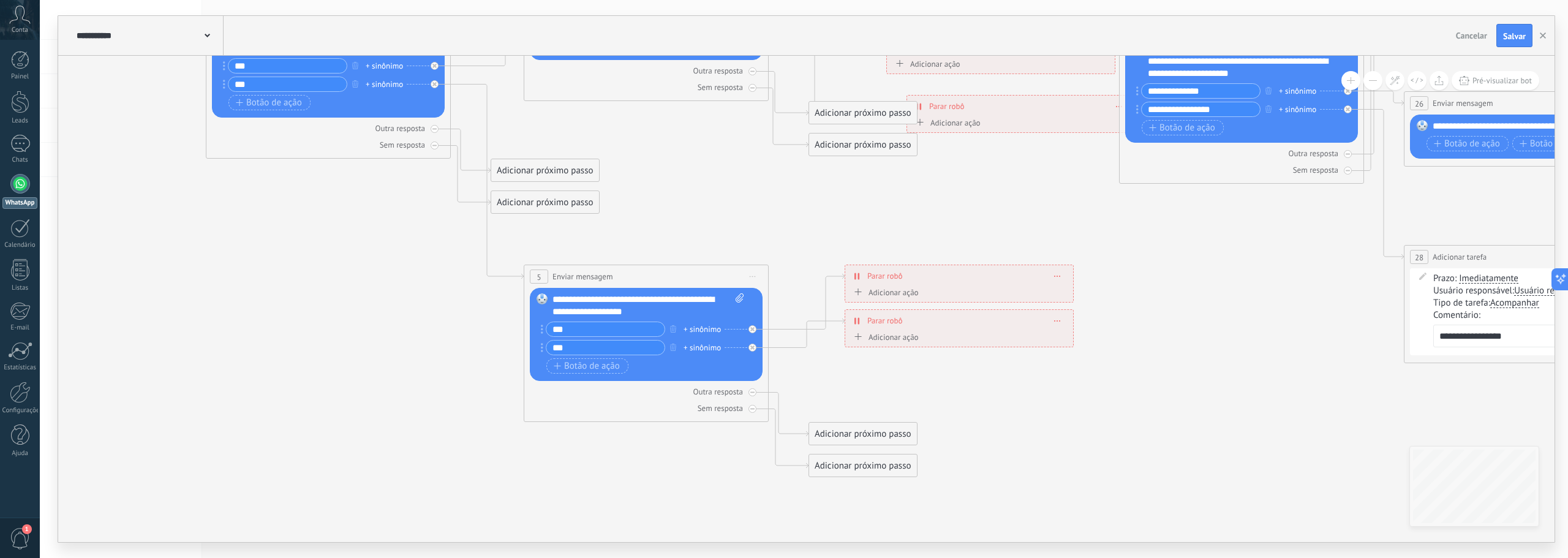
click at [854, 118] on div "Adicionar próximo passo" at bounding box center [863, 112] width 108 height 20
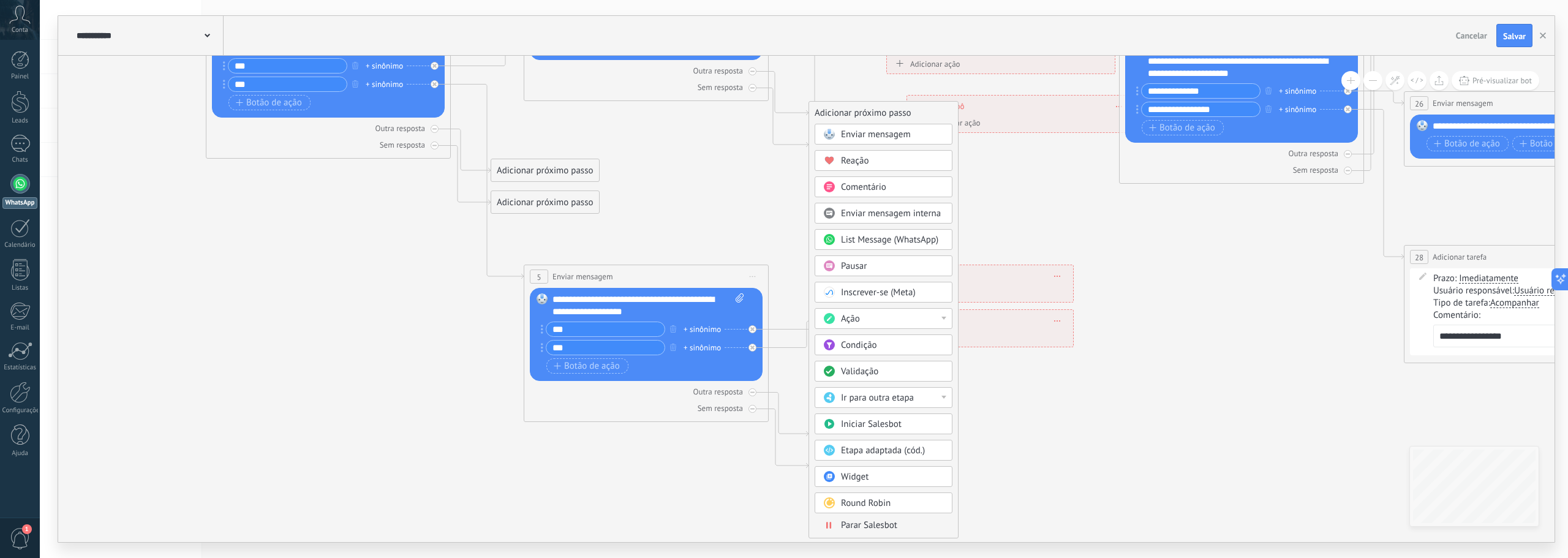
click at [945, 397] on div at bounding box center [944, 397] width 5 height 3
click at [1014, 199] on icon at bounding box center [990, 175] width 2468 height 1216
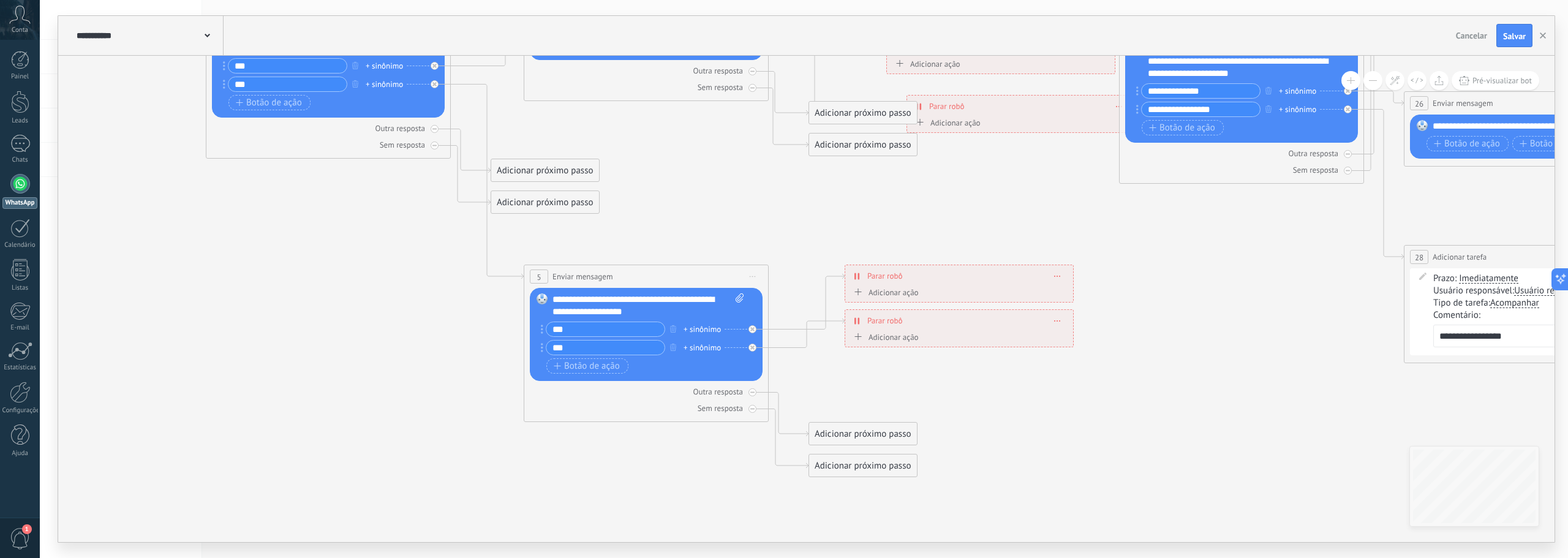
click at [850, 115] on div "Adicionar próximo passo" at bounding box center [863, 112] width 108 height 20
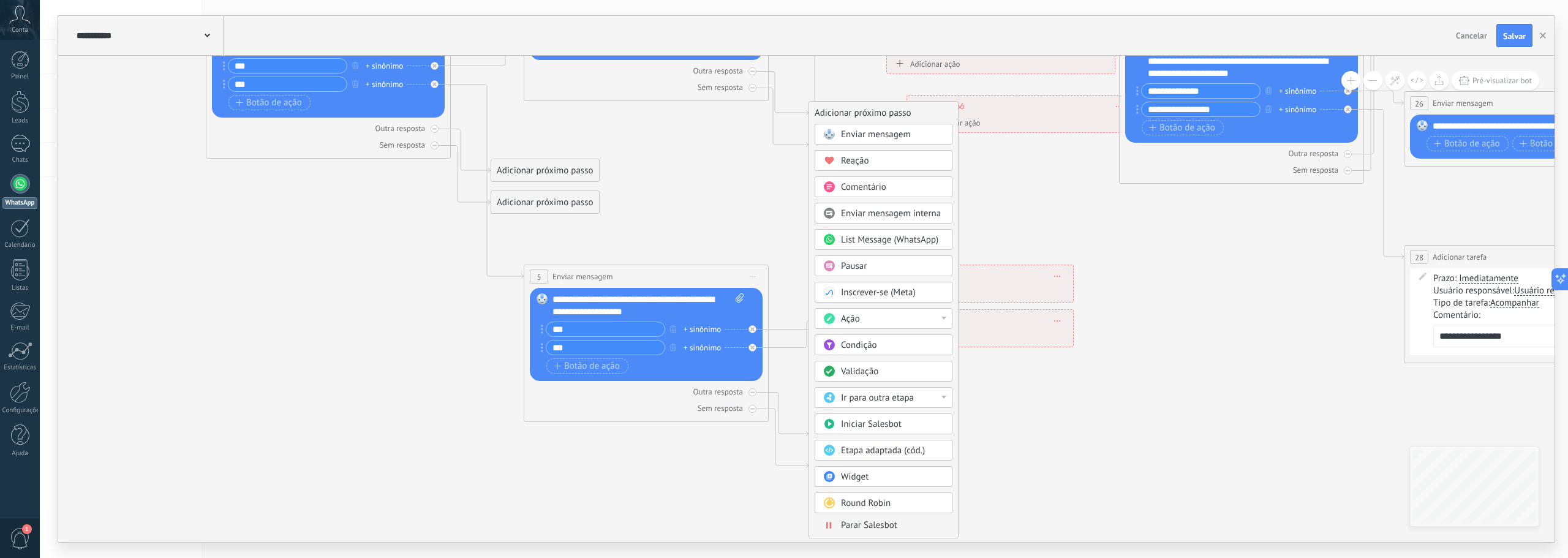
click at [997, 193] on icon at bounding box center [990, 175] width 2468 height 1216
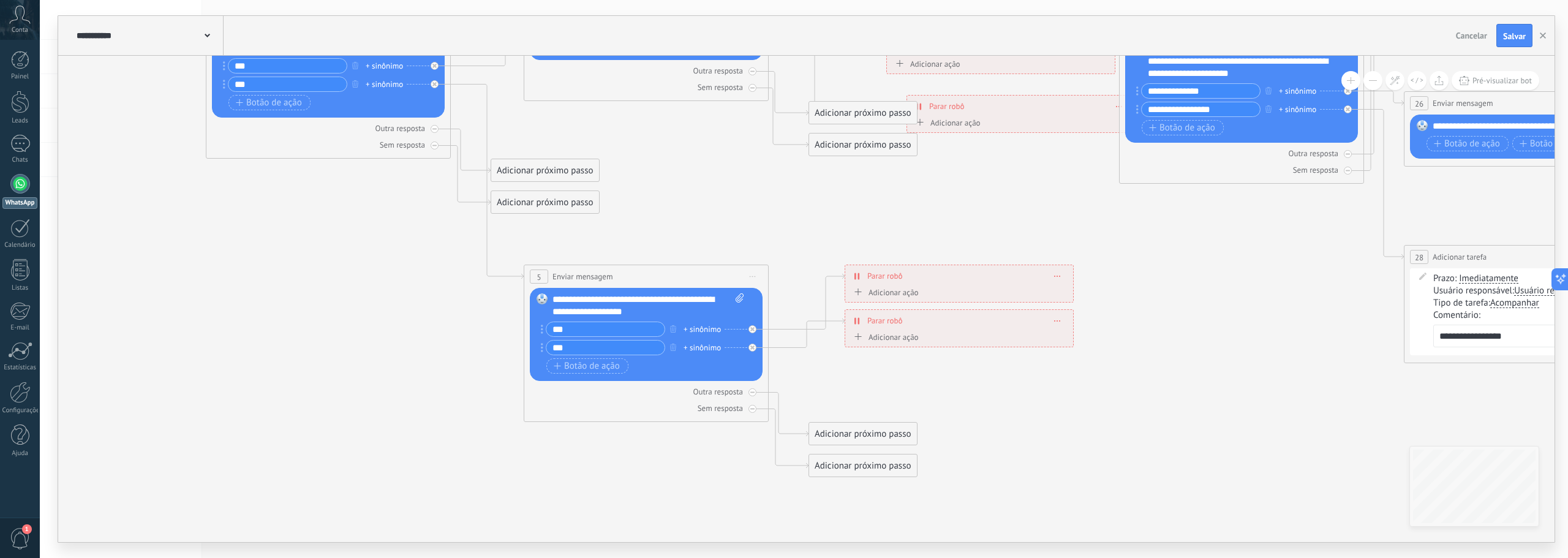
click at [857, 115] on div "Adicionar próximo passo" at bounding box center [863, 112] width 108 height 20
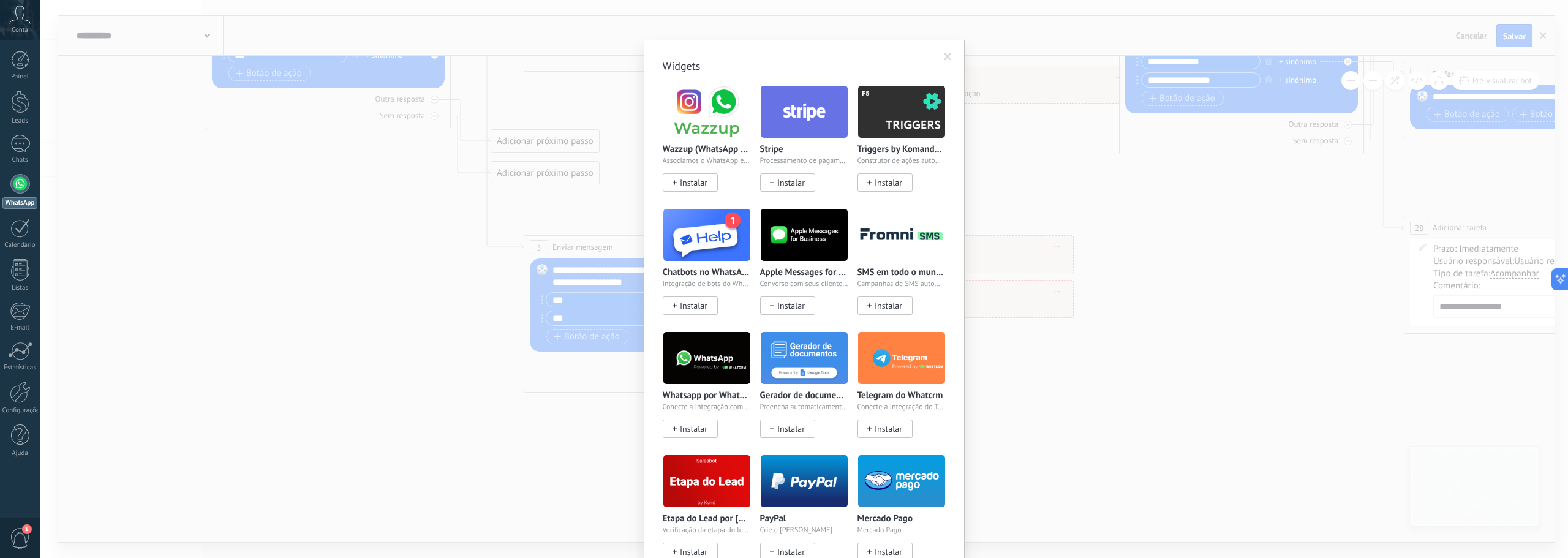
click at [875, 449] on body ".abccls-1,.abccls-2{fill-rule:evenodd}.abccls-2{fill:#fff} .abfcls-1{fill:none}…" at bounding box center [784, 279] width 1568 height 558
click at [947, 54] on span at bounding box center [947, 57] width 8 height 9
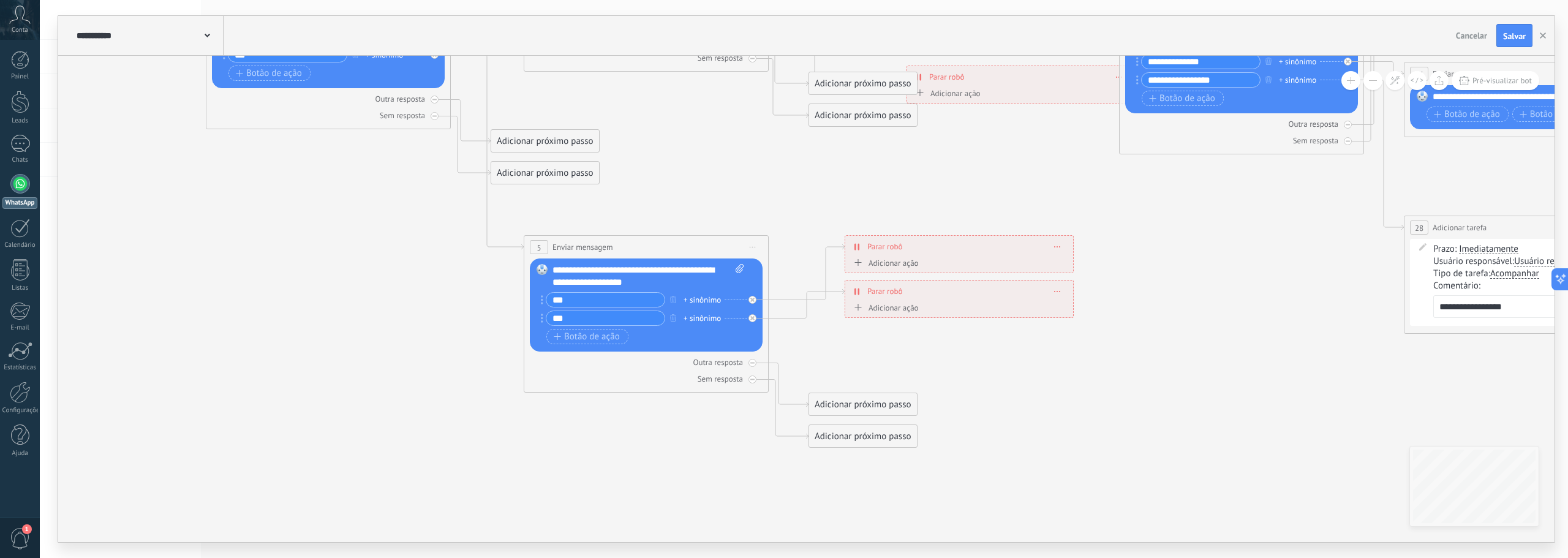
click at [867, 406] on div "Adicionar próximo passo" at bounding box center [863, 404] width 108 height 20
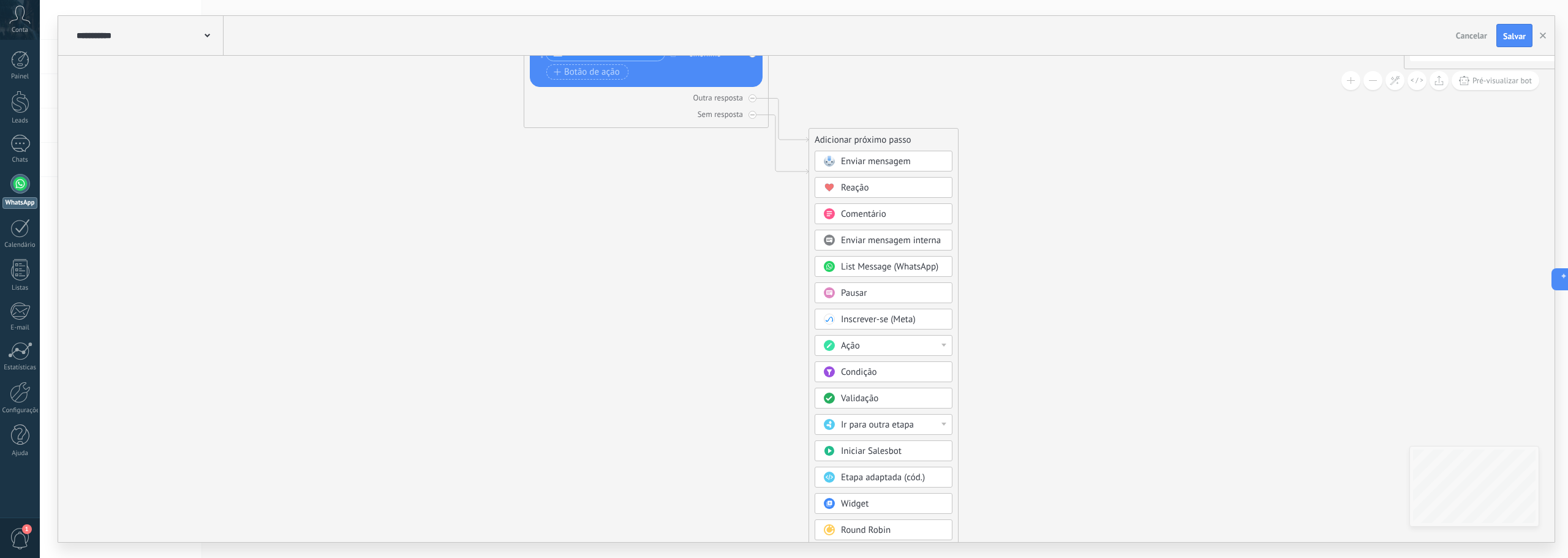
click at [871, 510] on body ".abccls-1,.abccls-2{fill-rule:evenodd}.abccls-2{fill:#fff} .abfcls-1{fill:none}…" at bounding box center [784, 279] width 1568 height 558
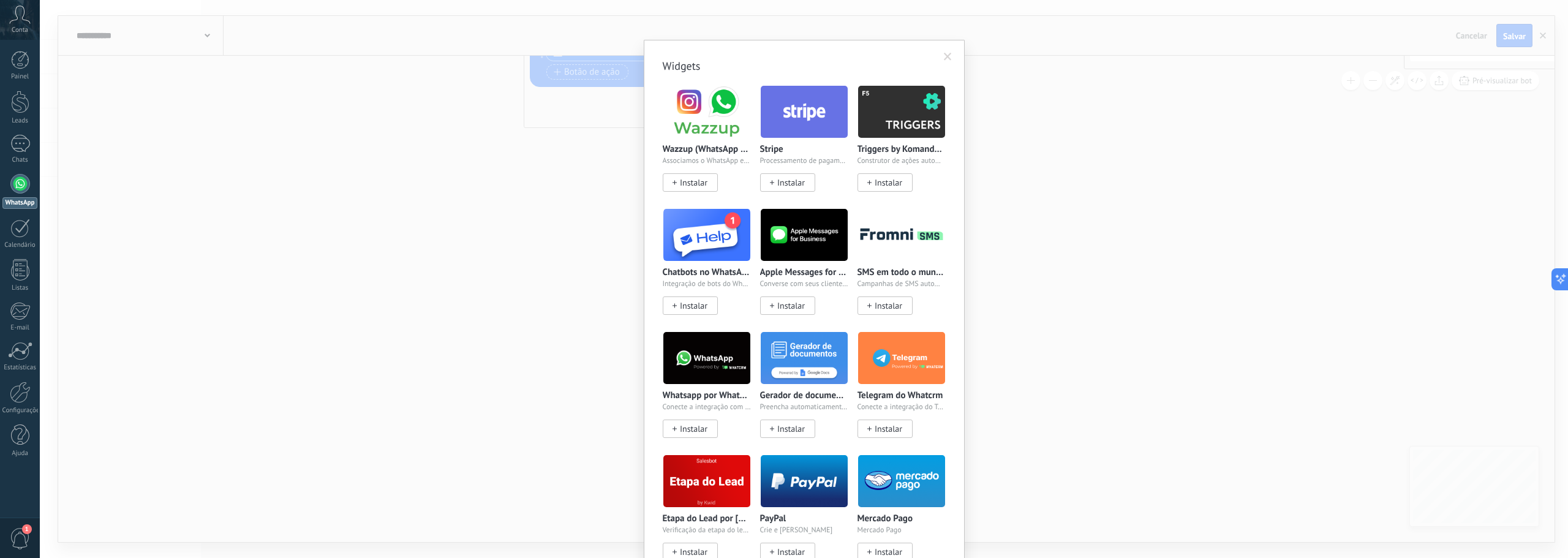
click at [945, 56] on span at bounding box center [947, 57] width 8 height 9
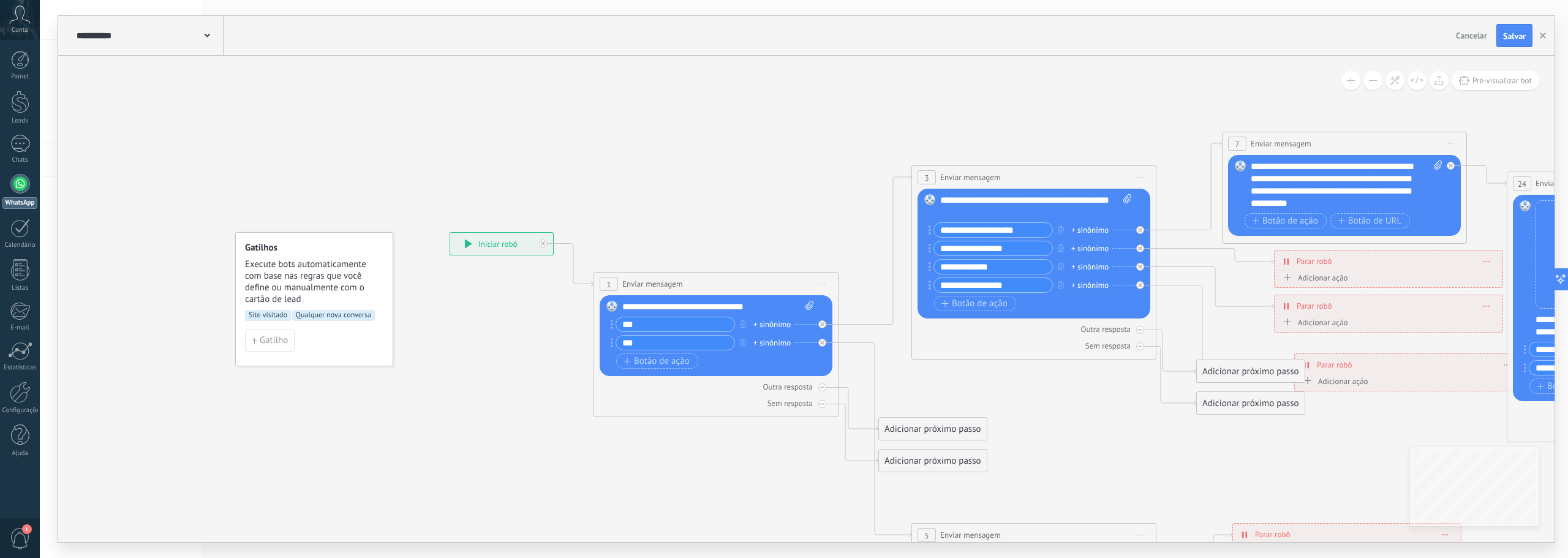
drag, startPoint x: 182, startPoint y: 411, endPoint x: 570, endPoint y: 375, distance: 389.7
click at [570, 375] on icon at bounding box center [1377, 433] width 2468 height 1216
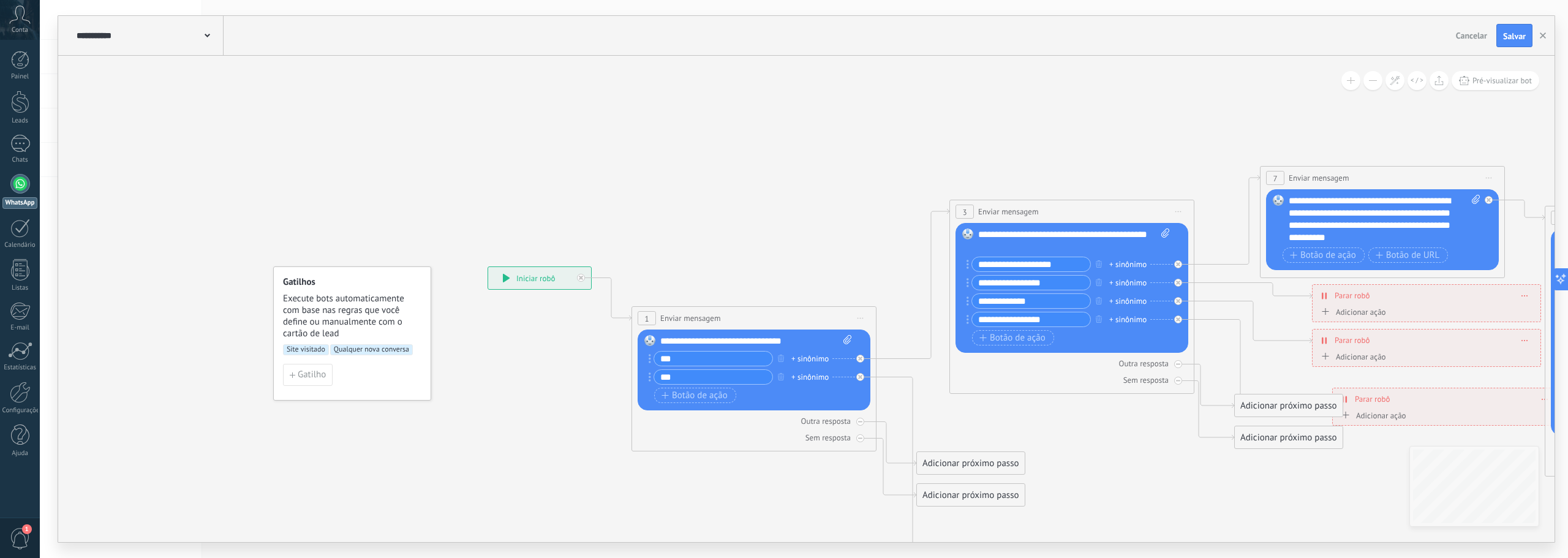
drag, startPoint x: 483, startPoint y: 320, endPoint x: 521, endPoint y: 353, distance: 50.3
click at [521, 353] on icon at bounding box center [1415, 468] width 2468 height 1216
click at [212, 35] on div "**********" at bounding box center [149, 35] width 150 height 39
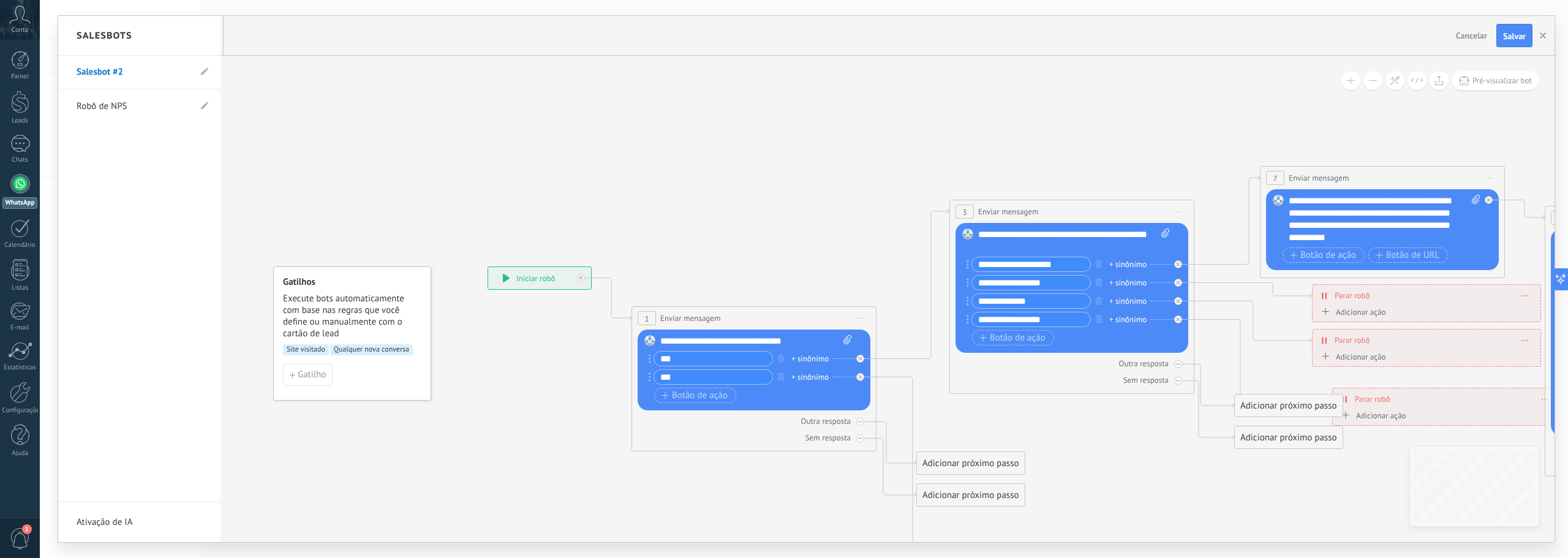
click at [141, 103] on link "Robô de NPS" at bounding box center [133, 106] width 113 height 34
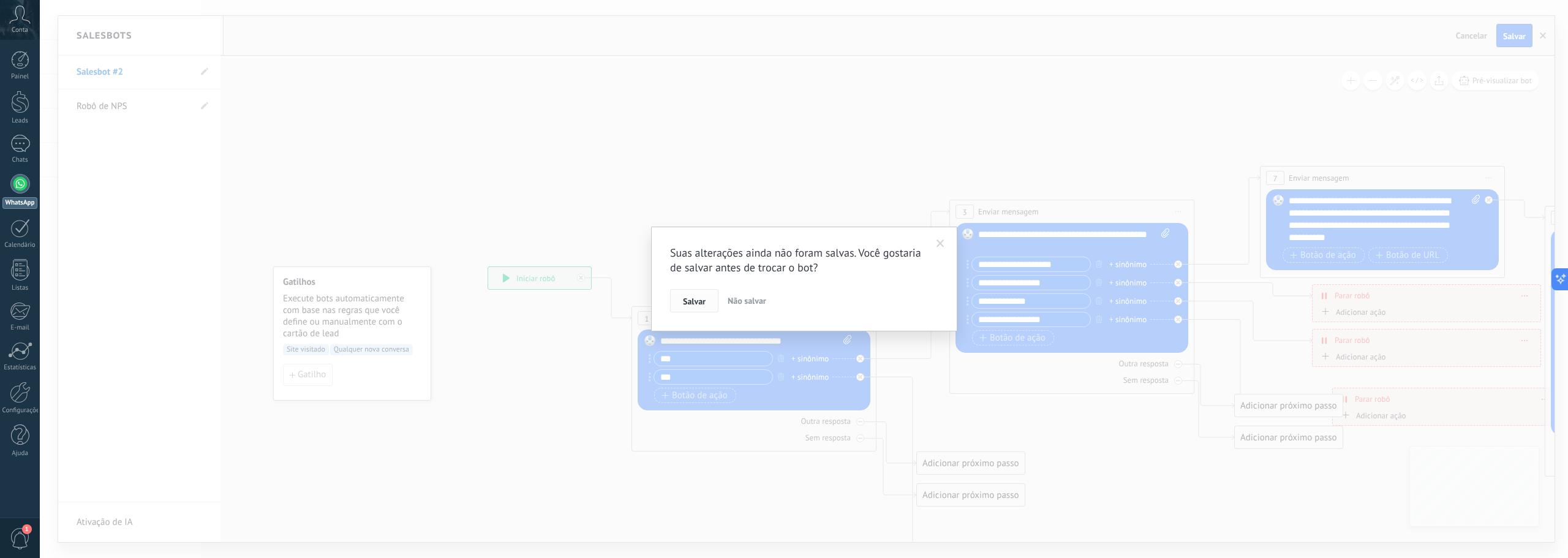
click at [703, 304] on span "Salvar" at bounding box center [694, 301] width 22 height 9
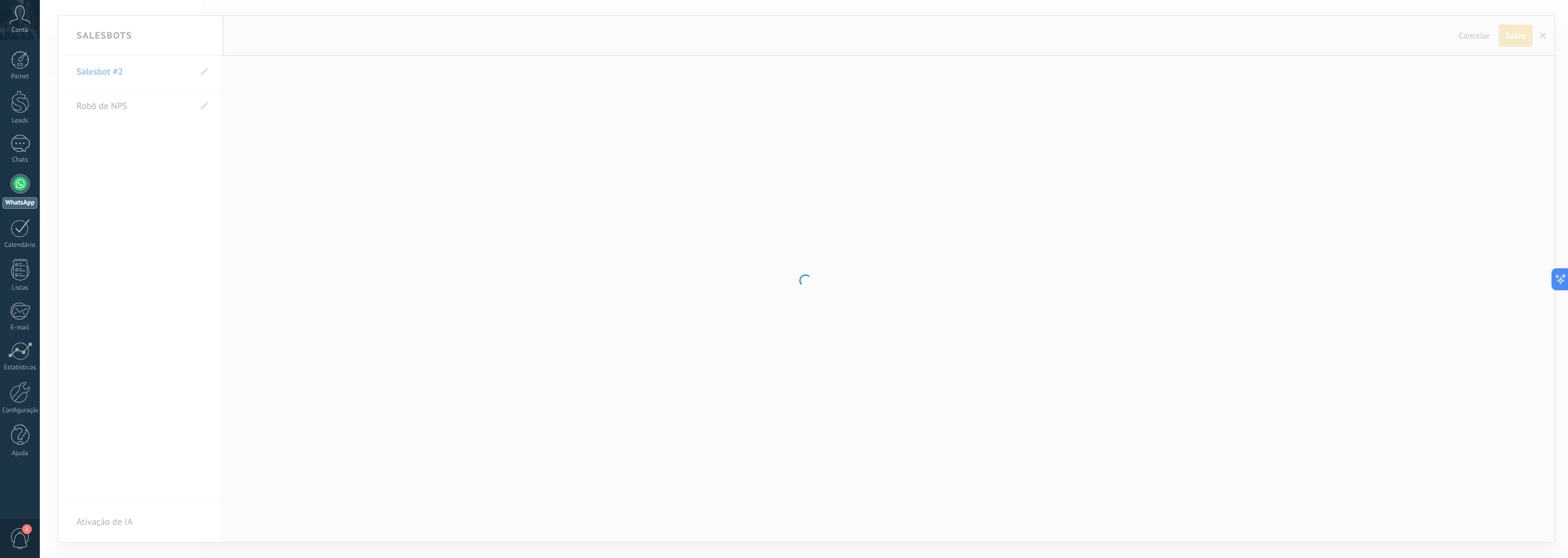
type input "**********"
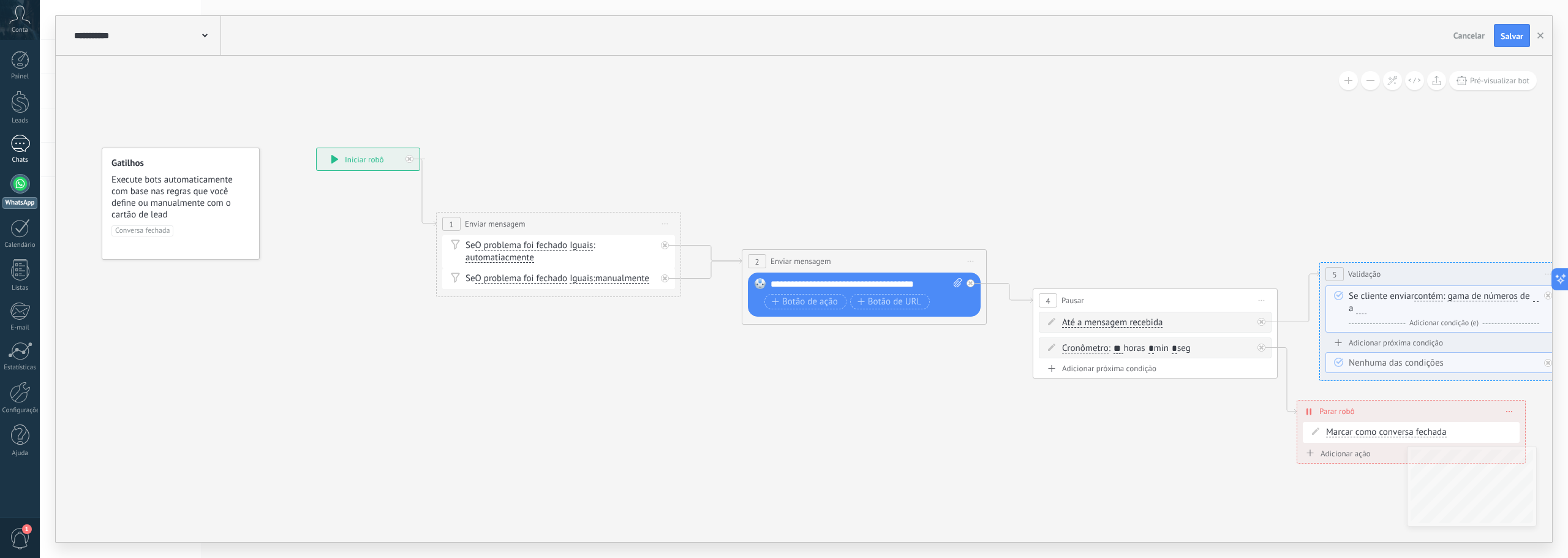
click at [22, 143] on div at bounding box center [20, 144] width 19 height 18
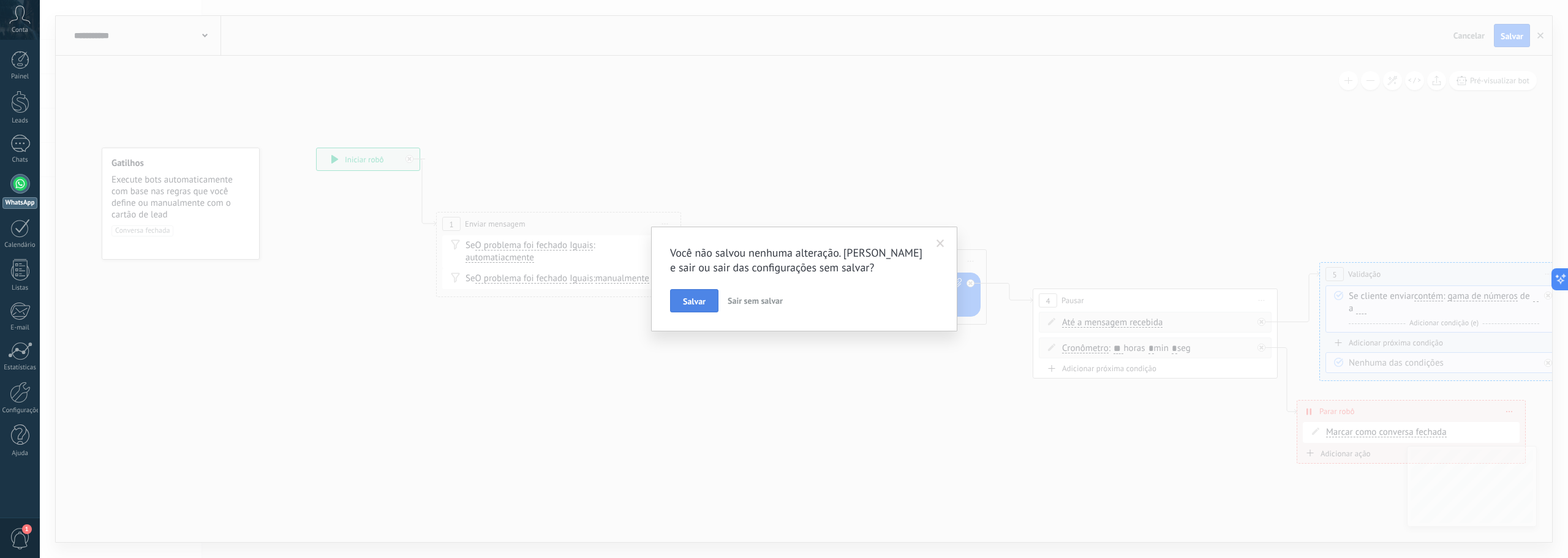
click at [700, 304] on span "Salvar" at bounding box center [694, 301] width 22 height 9
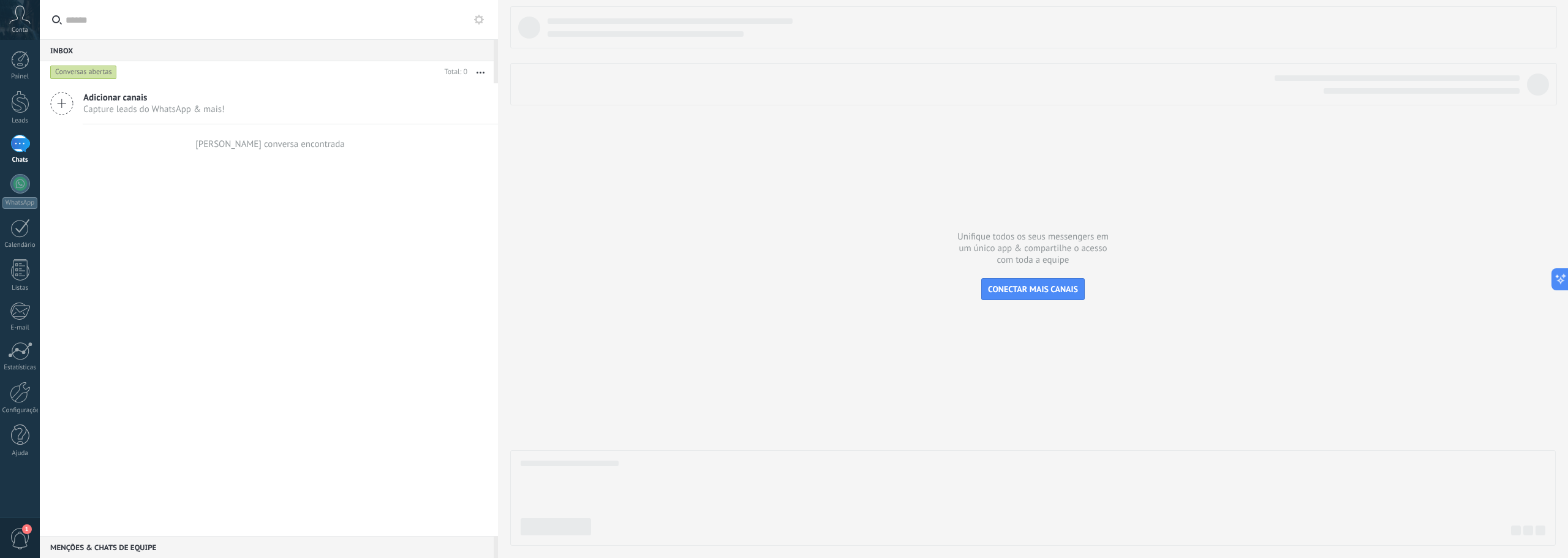
drag, startPoint x: 811, startPoint y: 209, endPoint x: 811, endPoint y: 185, distance: 24.0
click at [811, 209] on div at bounding box center [1033, 275] width 1046 height 539
click at [21, 184] on div at bounding box center [20, 184] width 19 height 19
